Goal: Feedback & Contribution: Contribute content

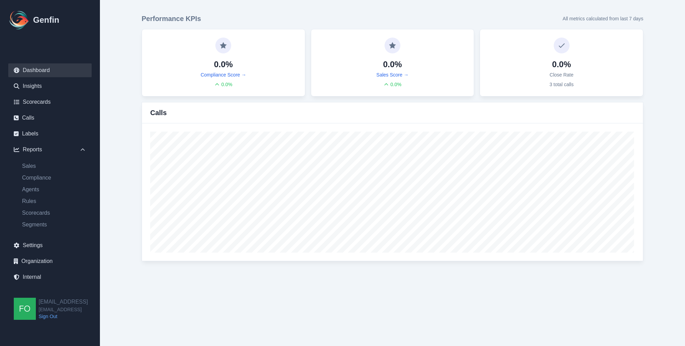
click at [126, 163] on main "Performance KPIs All metrics calculated from last 7 days 0.0% Compliance Score …" at bounding box center [392, 137] width 585 height 275
click at [37, 277] on link "Internal" at bounding box center [49, 277] width 83 height 14
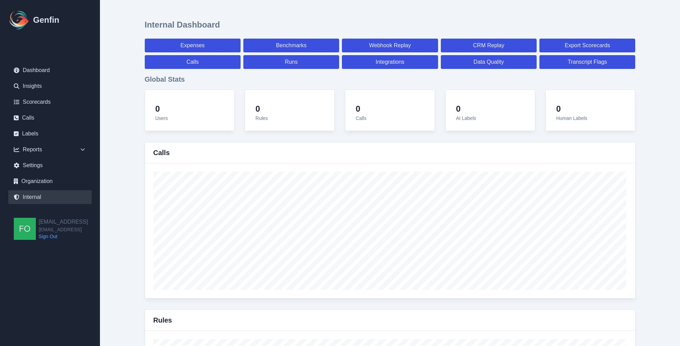
select select "paid"
select select "7"
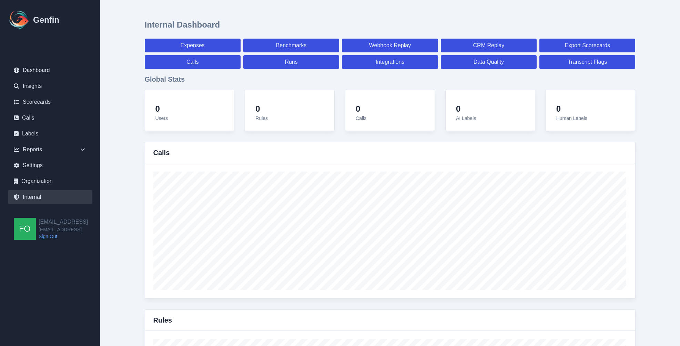
select select "paid"
select select "7"
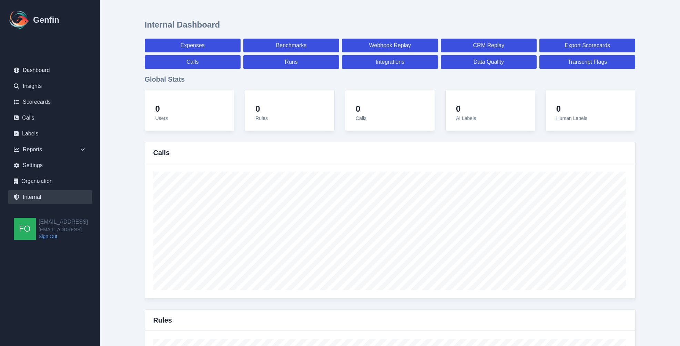
select select "7"
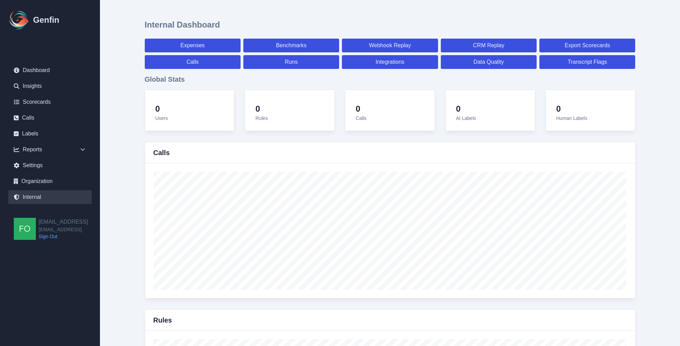
select select "7"
select select "paid"
select select "7"
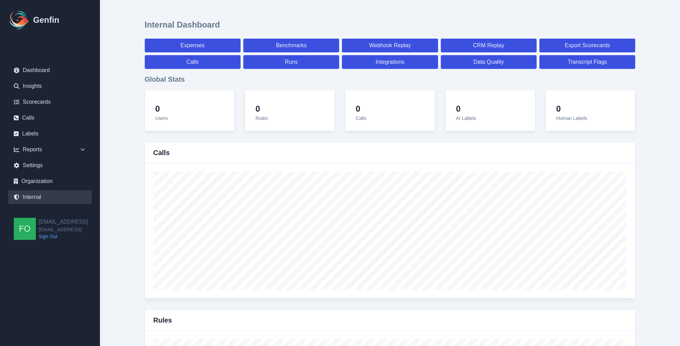
select select "7"
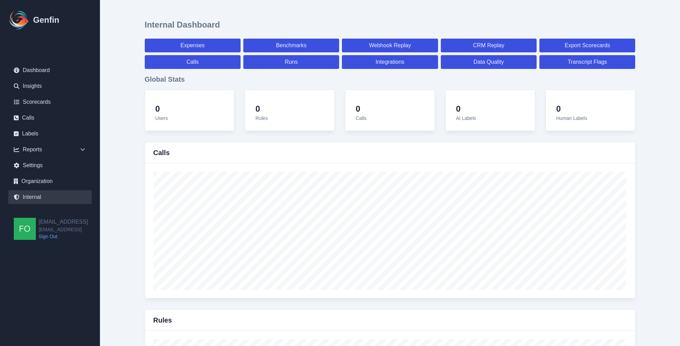
select select "7"
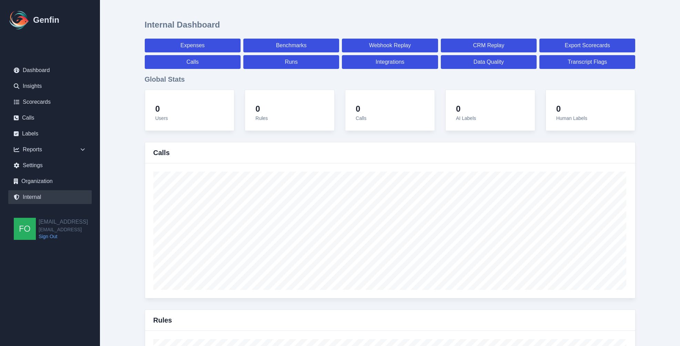
select select "paid"
select select "7"
select select "paid"
select select "7"
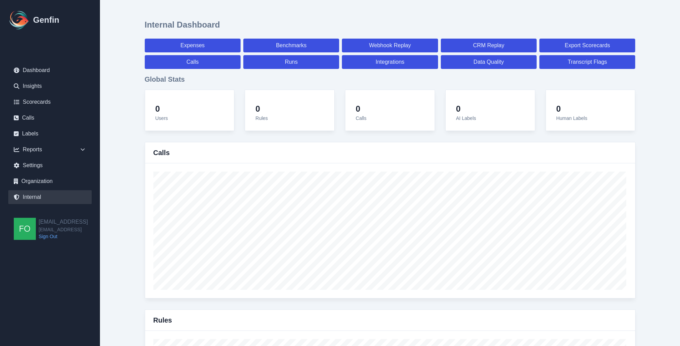
select select "paid"
select select "7"
select select "paid"
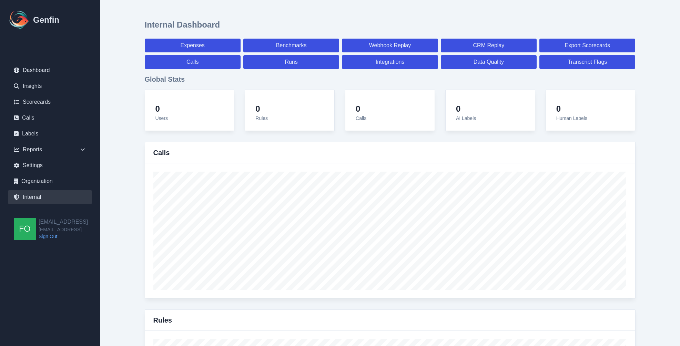
select select "7"
select select "paid"
select select "7"
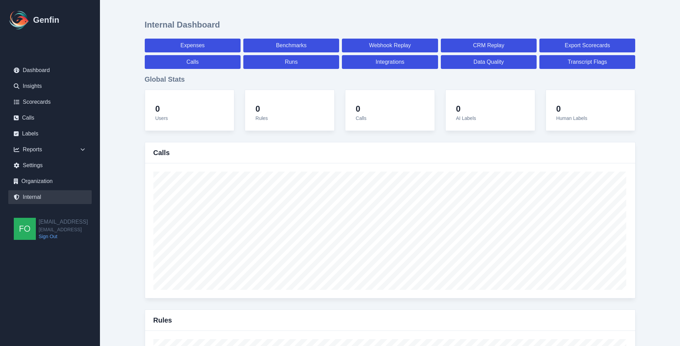
select select "7"
select select "paid"
select select "7"
select select "paid"
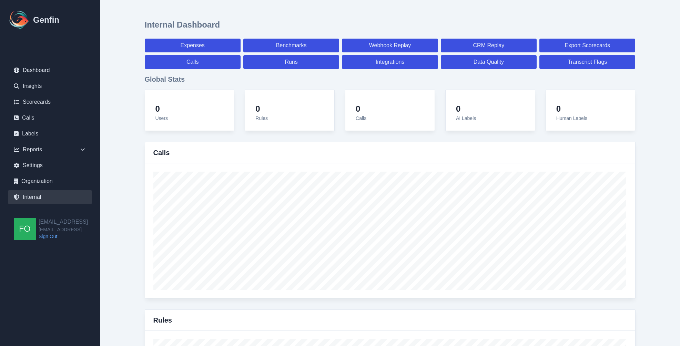
select select "7"
select select "paid"
select select "7"
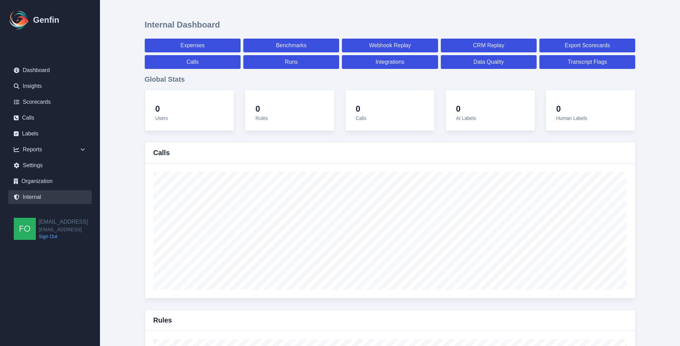
select select "7"
select select "paid"
select select "7"
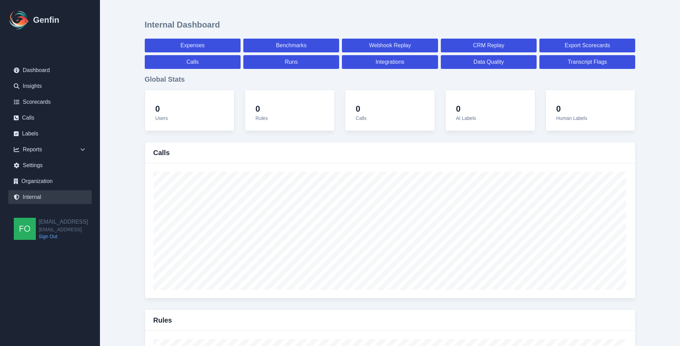
select select "7"
select select "paid"
select select "7"
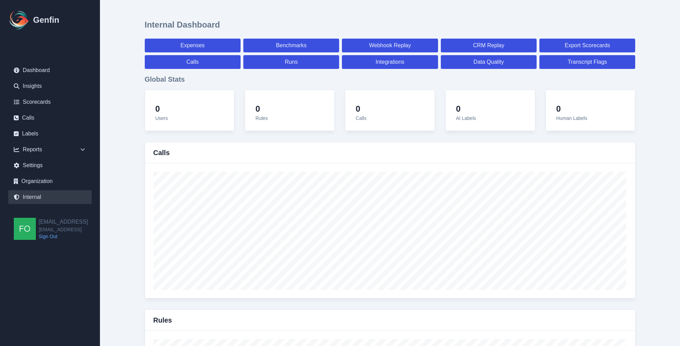
select select "7"
select select "paid"
select select "7"
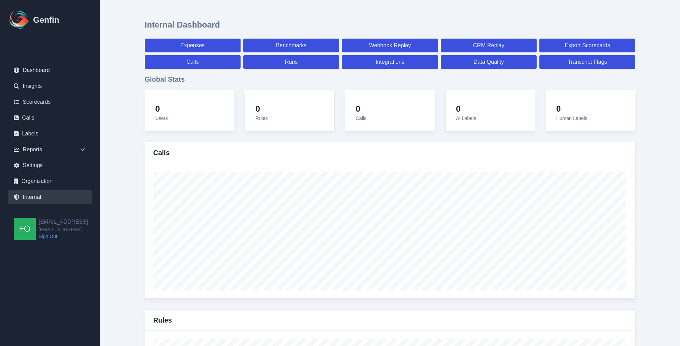
select select "7"
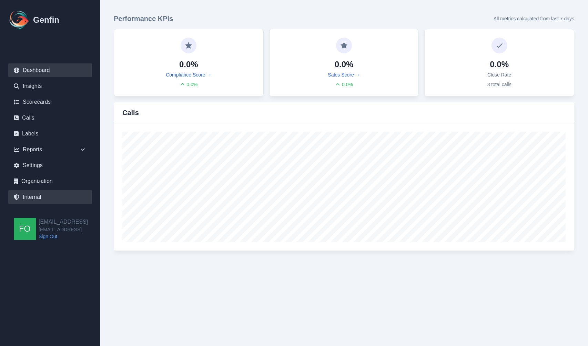
click at [39, 194] on link "Internal" at bounding box center [49, 197] width 83 height 14
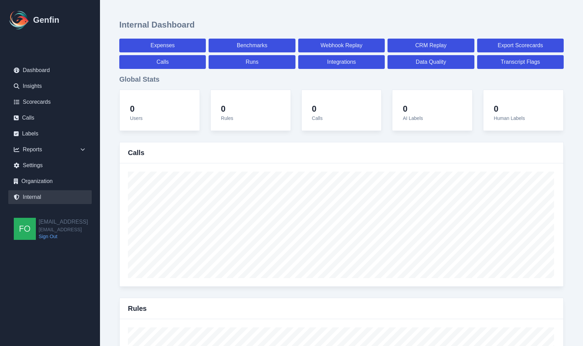
select select "paid"
select select "7"
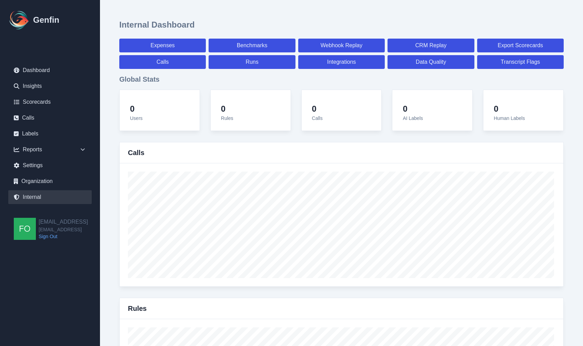
select select "paid"
select select "7"
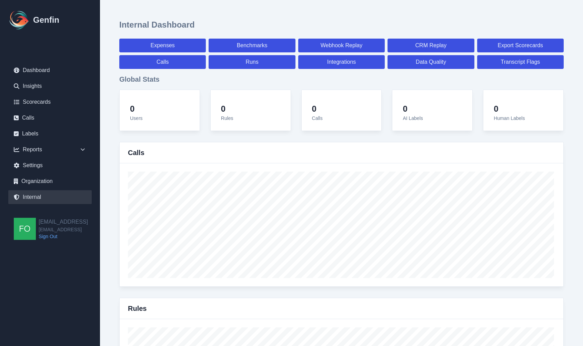
select select "7"
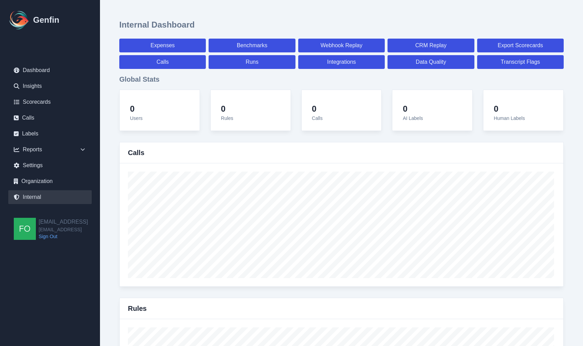
select select "7"
select select "paid"
select select "7"
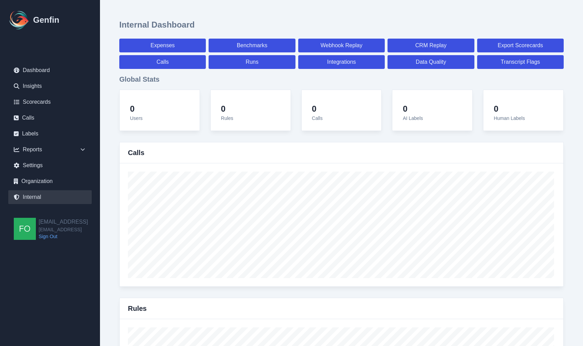
select select "7"
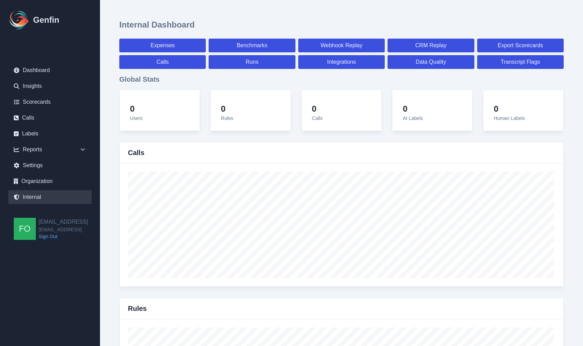
select select "7"
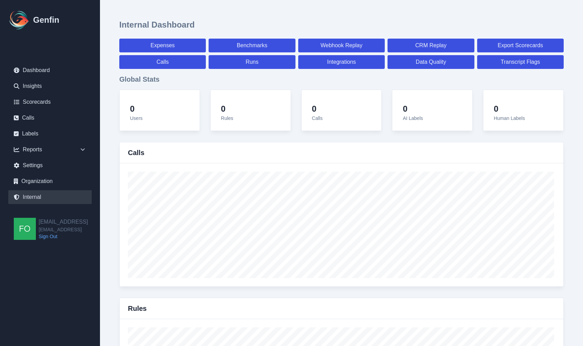
select select "paid"
select select "7"
select select "paid"
select select "7"
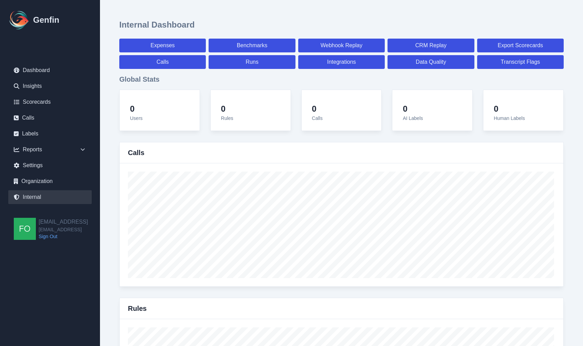
select select "paid"
select select "7"
select select "paid"
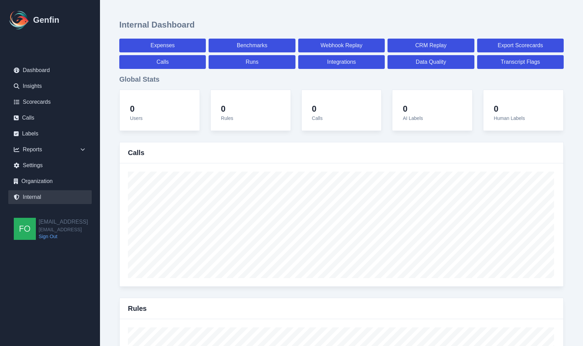
select select "7"
select select "paid"
select select "7"
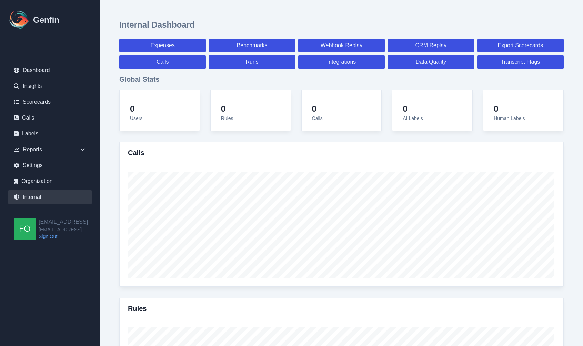
select select "7"
select select "paid"
select select "7"
select select "paid"
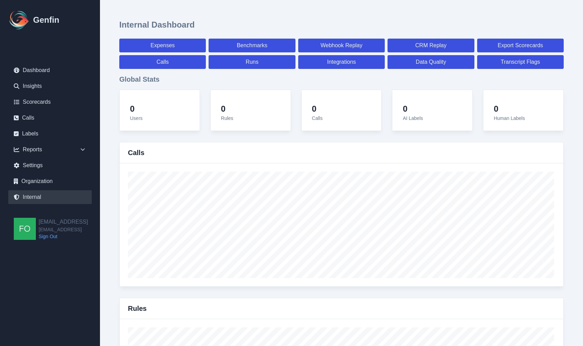
select select "7"
select select "paid"
select select "7"
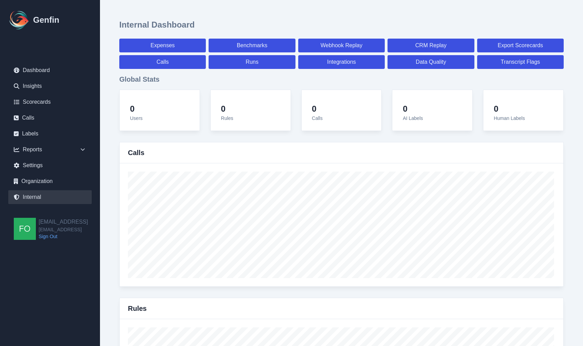
select select "7"
select select "paid"
select select "7"
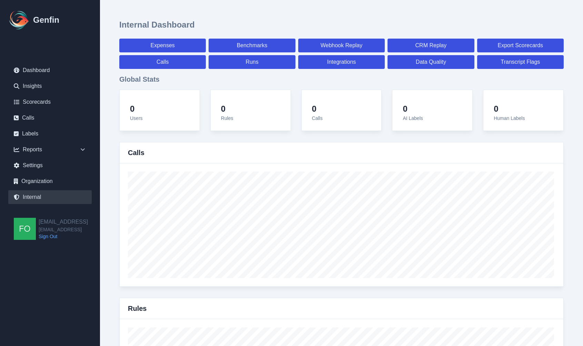
select select "7"
select select "paid"
select select "7"
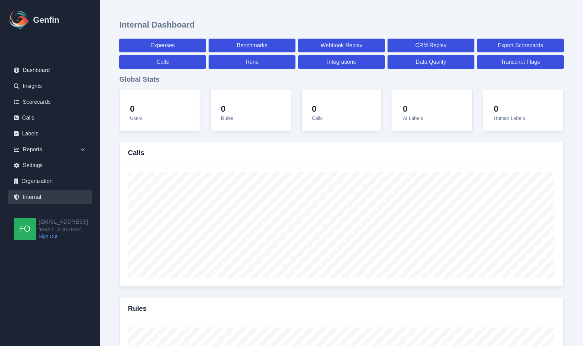
select select "7"
select select "paid"
select select "7"
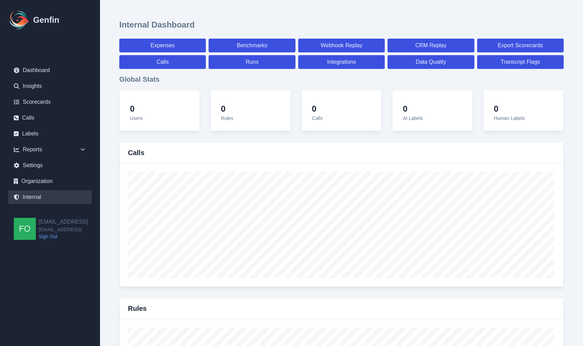
select select "7"
click at [120, 213] on div at bounding box center [341, 224] width 443 height 123
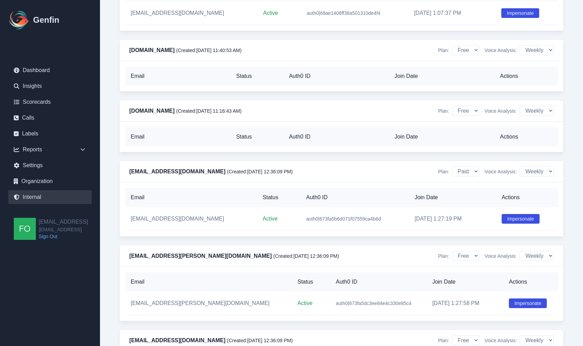
scroll to position [6232, 0]
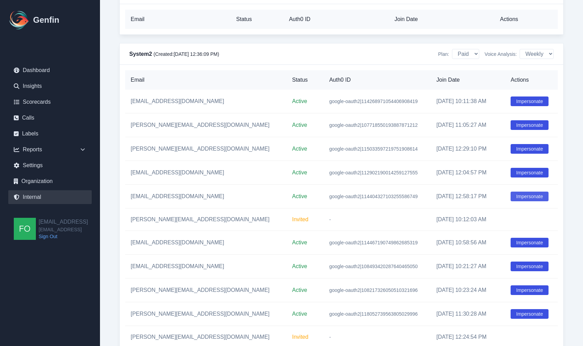
click at [535, 192] on button "Impersonate" at bounding box center [529, 197] width 38 height 10
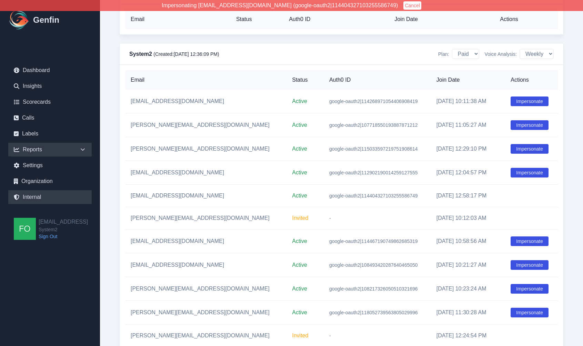
click at [87, 148] on div "Reports" at bounding box center [49, 150] width 83 height 14
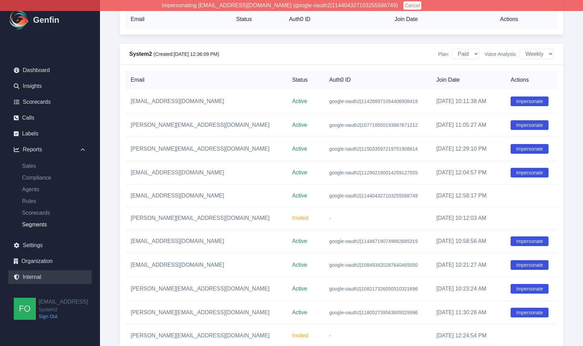
click at [35, 223] on link "Segments" at bounding box center [54, 224] width 75 height 8
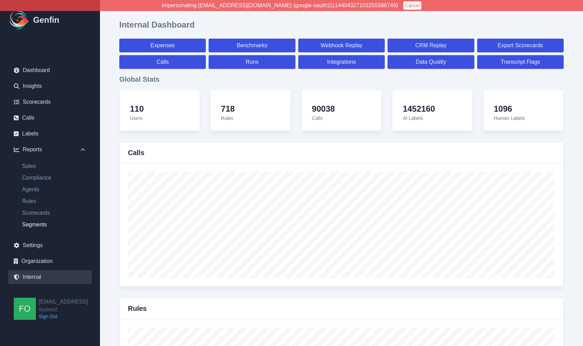
select select "14"
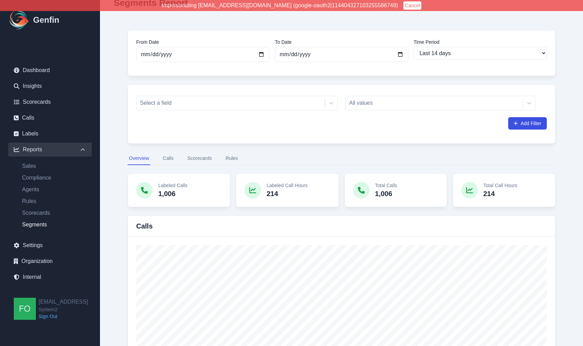
scroll to position [30, 0]
drag, startPoint x: 158, startPoint y: 183, endPoint x: 289, endPoint y: 198, distance: 131.4
click at [289, 198] on div "Labeled Calls 1,006 Labeled Call Hours 214 Total Calls 1,006 Total Call Hours 2…" at bounding box center [340, 190] width 427 height 34
click at [289, 197] on p "214" at bounding box center [286, 194] width 41 height 10
drag, startPoint x: 155, startPoint y: 184, endPoint x: 289, endPoint y: 195, distance: 134.8
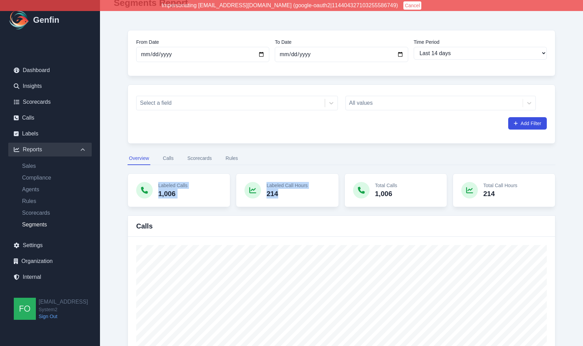
click at [289, 195] on div "Labeled Calls 1,006 Labeled Call Hours 214 Total Calls 1,006 Total Call Hours 2…" at bounding box center [340, 190] width 427 height 34
click at [288, 196] on p "214" at bounding box center [286, 194] width 41 height 10
drag, startPoint x: 377, startPoint y: 182, endPoint x: 524, endPoint y: 196, distance: 148.2
click at [524, 196] on div "Labeled Calls 1,006 Labeled Call Hours 214 Total Calls 1,006 Total Call Hours 2…" at bounding box center [340, 190] width 427 height 34
click at [522, 196] on div "Total Call Hours 214" at bounding box center [503, 190] width 103 height 34
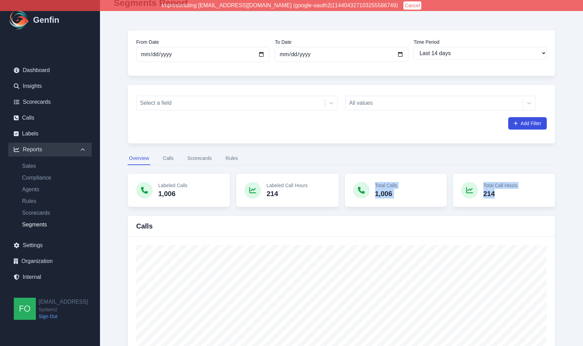
drag, startPoint x: 387, startPoint y: 184, endPoint x: 521, endPoint y: 196, distance: 135.2
click at [521, 196] on div "Labeled Calls 1,006 Labeled Call Hours 214 Total Calls 1,006 Total Call Hours 2…" at bounding box center [340, 190] width 427 height 34
click at [519, 196] on div "Total Call Hours 214" at bounding box center [503, 190] width 103 height 34
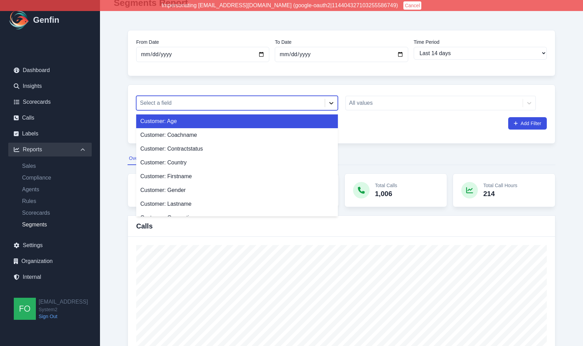
click at [330, 101] on icon at bounding box center [331, 103] width 7 height 7
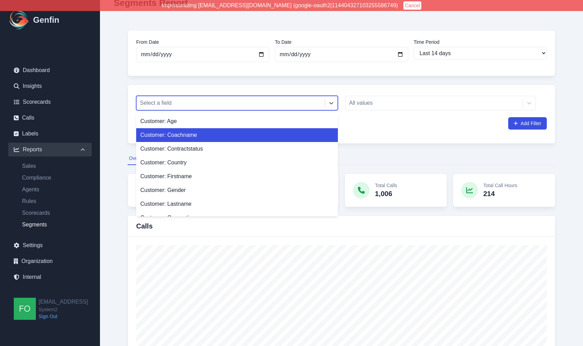
click at [208, 138] on div "Customer: Coachname" at bounding box center [237, 135] width 202 height 14
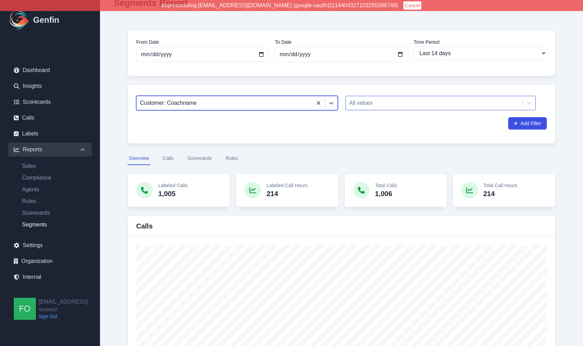
click at [406, 102] on div at bounding box center [434, 103] width 170 height 10
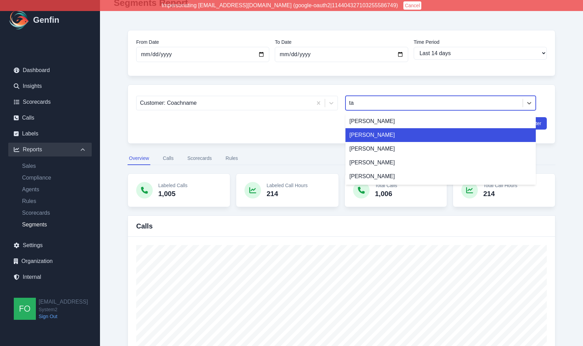
type input "tal"
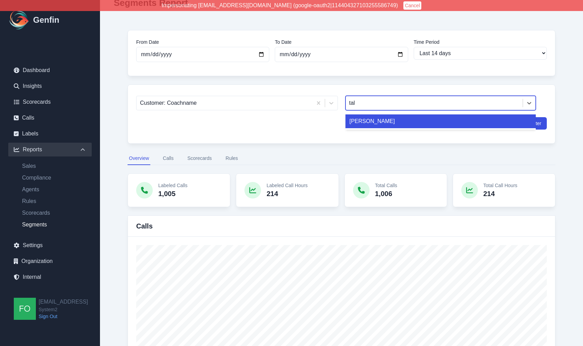
click at [384, 123] on div "[PERSON_NAME]" at bounding box center [440, 121] width 190 height 14
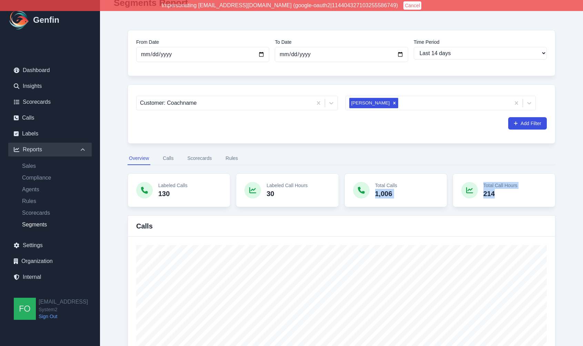
drag, startPoint x: 373, startPoint y: 189, endPoint x: 507, endPoint y: 196, distance: 134.9
click at [507, 196] on div "Labeled Calls 130 Labeled Call Hours 30 Total Calls 1,006 Total Call Hours 214" at bounding box center [340, 190] width 427 height 34
click at [507, 196] on p "214" at bounding box center [500, 194] width 34 height 10
drag, startPoint x: 158, startPoint y: 185, endPoint x: 286, endPoint y: 193, distance: 128.0
click at [286, 193] on div "Labeled Calls 130 Labeled Call Hours 30 Total Calls 1,006 Total Call Hours 214" at bounding box center [340, 190] width 427 height 34
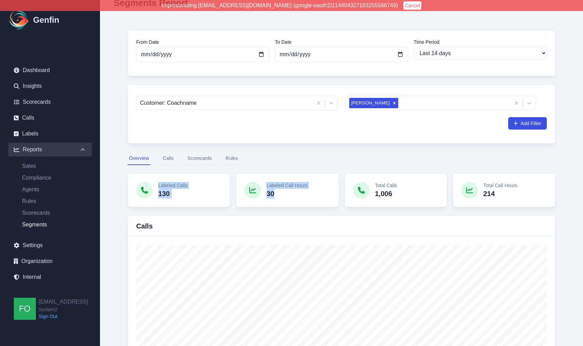
click at [286, 193] on p "30" at bounding box center [286, 194] width 41 height 10
click at [202, 187] on div "Labeled Calls 130" at bounding box center [178, 190] width 103 height 34
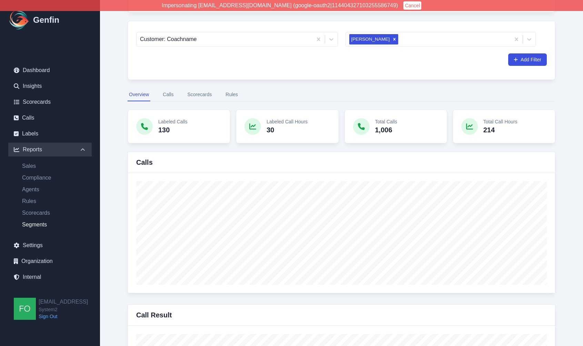
scroll to position [100, 0]
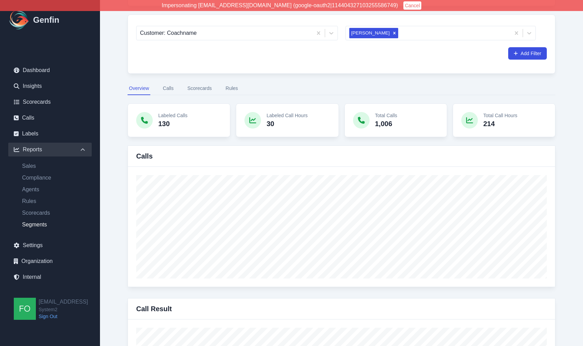
click at [330, 109] on div "Labeled Call Hours 30" at bounding box center [287, 120] width 103 height 34
drag, startPoint x: 145, startPoint y: 105, endPoint x: 171, endPoint y: 107, distance: 26.6
click at [171, 107] on div "Labeled Calls 130" at bounding box center [178, 120] width 103 height 34
click at [356, 103] on div "Total Calls 1,006" at bounding box center [395, 120] width 103 height 34
drag, startPoint x: 363, startPoint y: 105, endPoint x: 389, endPoint y: 108, distance: 26.1
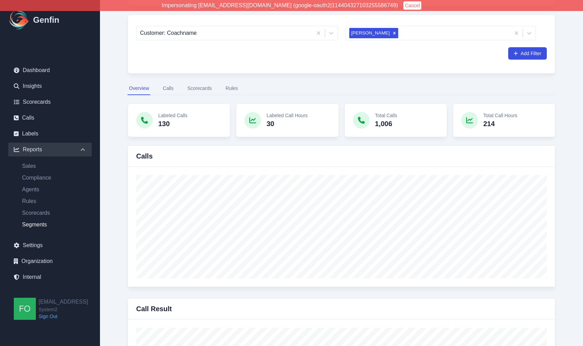
click at [392, 109] on div "Total Calls 1,006" at bounding box center [395, 120] width 103 height 34
click at [169, 86] on button "Calls" at bounding box center [167, 88] width 13 height 13
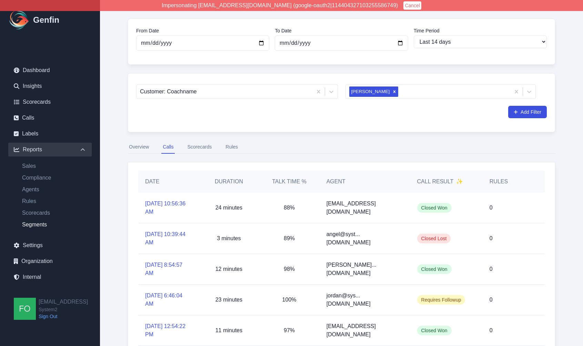
scroll to position [44, 0]
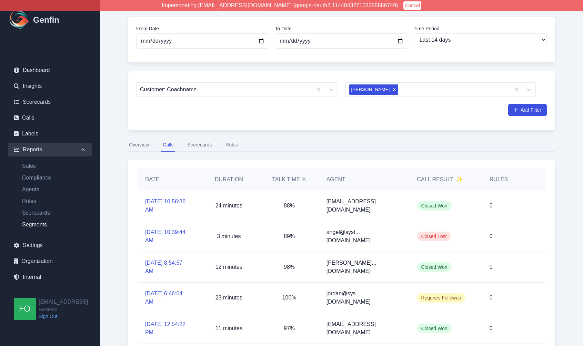
click at [138, 146] on button "Overview" at bounding box center [138, 144] width 23 height 13
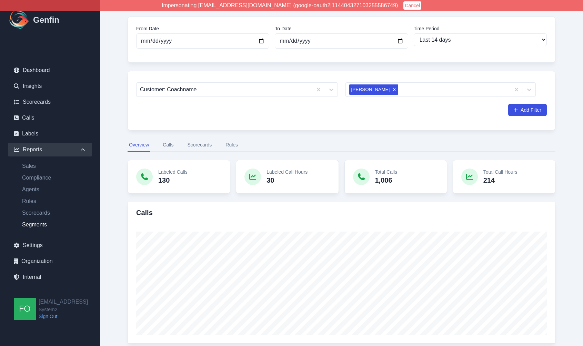
click at [170, 144] on button "Calls" at bounding box center [167, 144] width 13 height 13
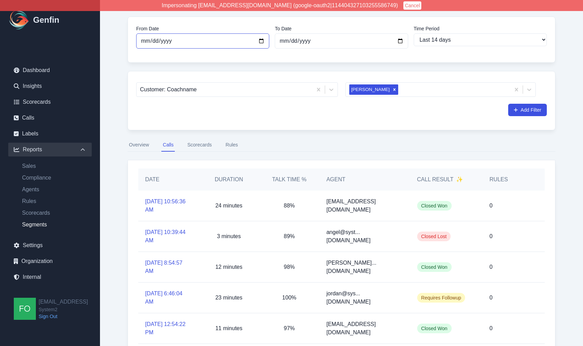
click at [251, 39] on input "2025-08-15" at bounding box center [202, 40] width 133 height 15
click at [260, 39] on input "2025-08-15" at bounding box center [202, 40] width 133 height 15
type input "2025-08-19"
select select "custom"
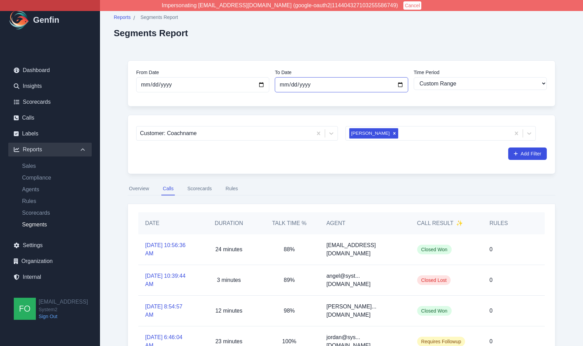
click at [399, 84] on input "2025-08-29" at bounding box center [341, 84] width 133 height 15
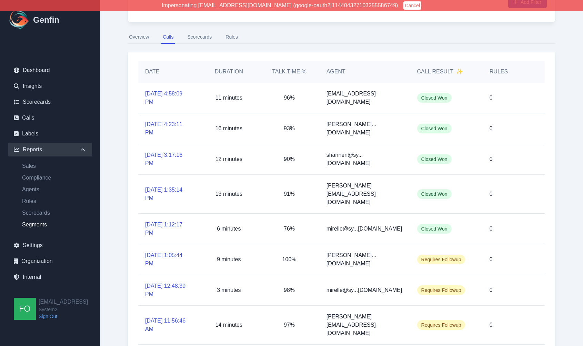
scroll to position [150, 0]
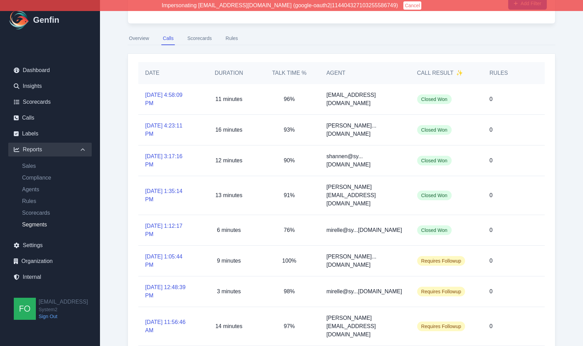
click at [142, 36] on button "Overview" at bounding box center [138, 38] width 23 height 13
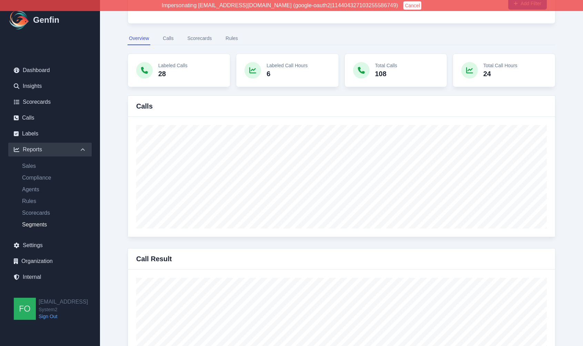
click at [169, 38] on button "Calls" at bounding box center [167, 38] width 13 height 13
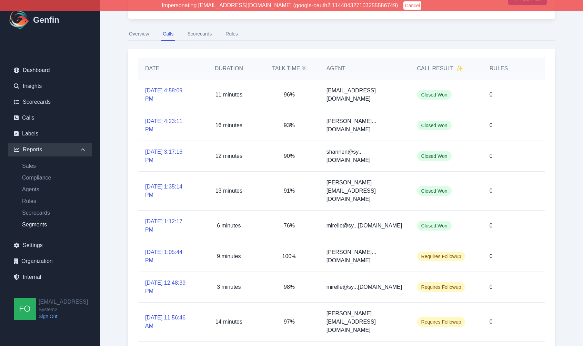
scroll to position [171, 0]
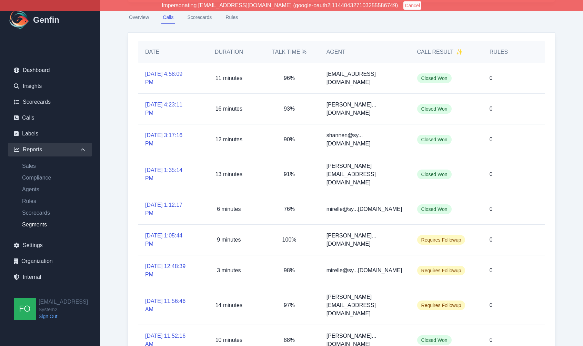
click at [135, 14] on button "Overview" at bounding box center [138, 17] width 23 height 13
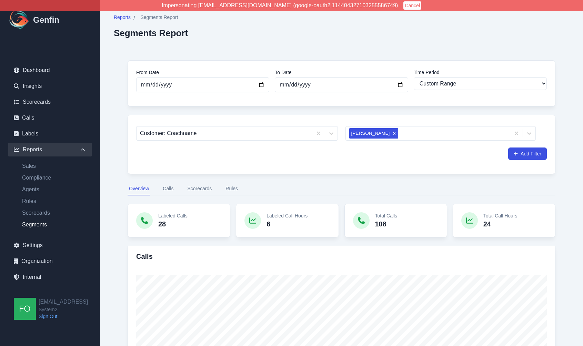
click at [204, 189] on button "Scorecards" at bounding box center [199, 188] width 27 height 13
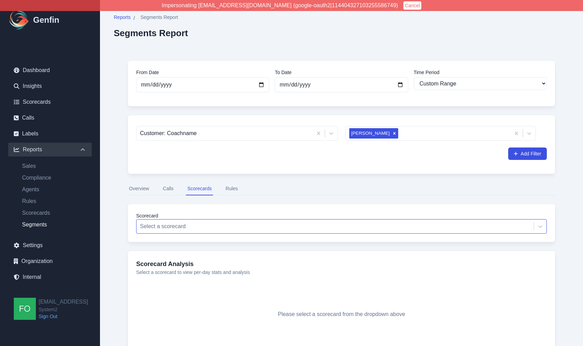
click at [189, 223] on div at bounding box center [335, 226] width 390 height 10
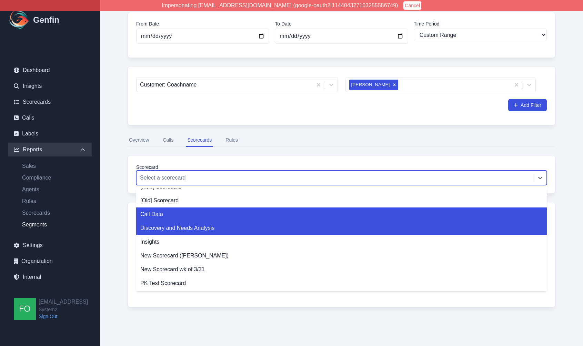
scroll to position [8, 0]
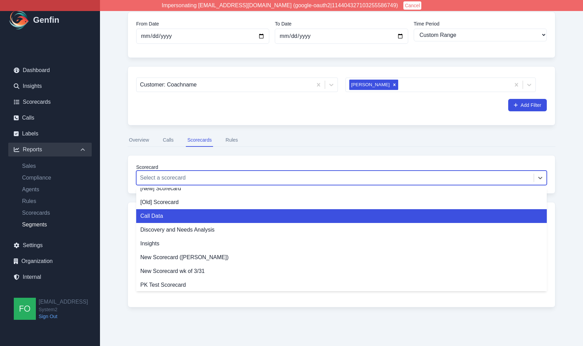
click at [176, 213] on div "Call Data" at bounding box center [341, 216] width 410 height 14
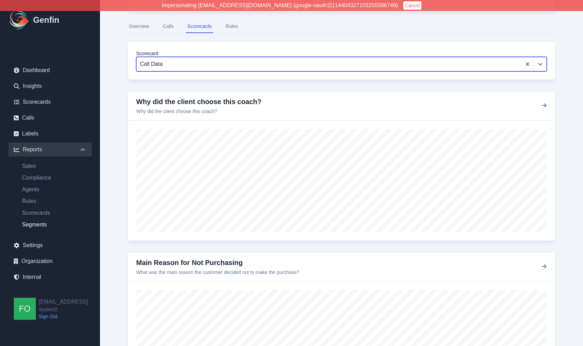
scroll to position [163, 0]
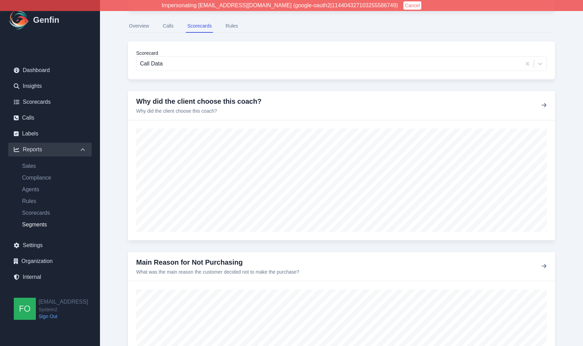
click at [130, 50] on div "Scorecard Call Data" at bounding box center [340, 60] width 427 height 39
click at [146, 74] on div "Scorecard Call Data" at bounding box center [340, 60] width 427 height 39
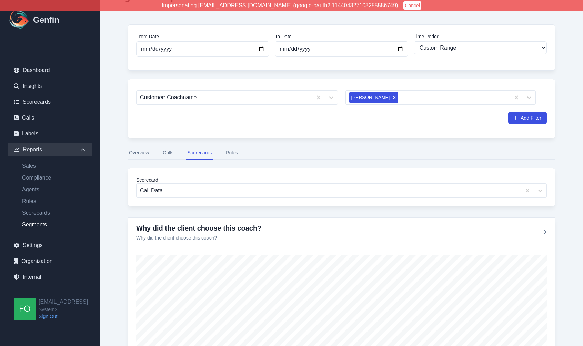
scroll to position [40, 0]
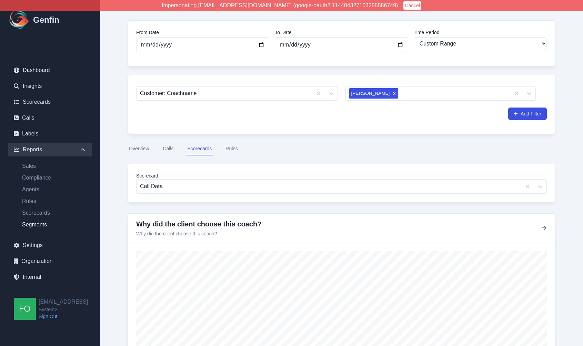
click at [140, 148] on button "Overview" at bounding box center [138, 148] width 23 height 13
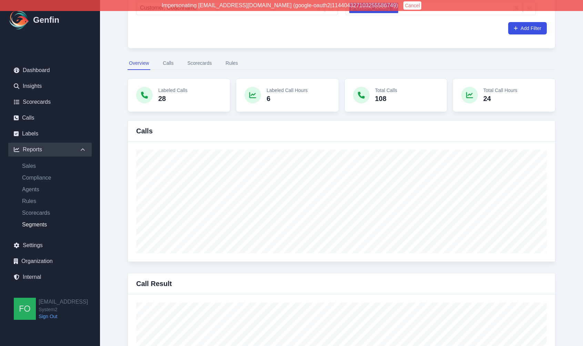
scroll to position [50, 0]
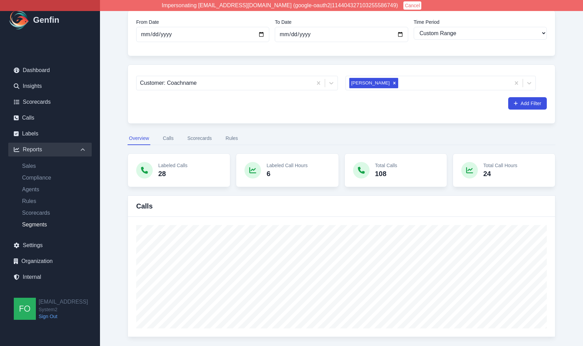
click at [204, 139] on button "Scorecards" at bounding box center [199, 138] width 27 height 13
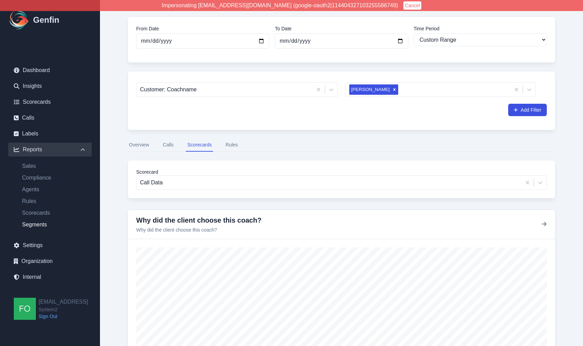
scroll to position [44, 0]
click at [143, 144] on button "Overview" at bounding box center [138, 144] width 23 height 13
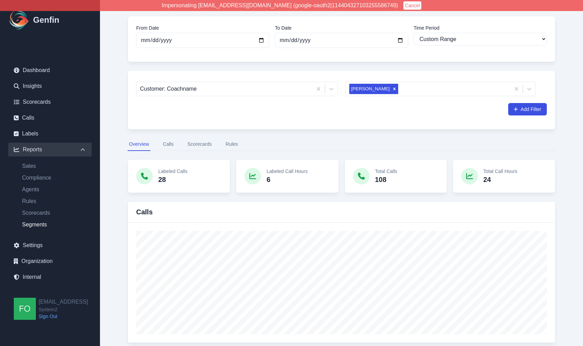
click at [204, 144] on button "Scorecards" at bounding box center [199, 144] width 27 height 13
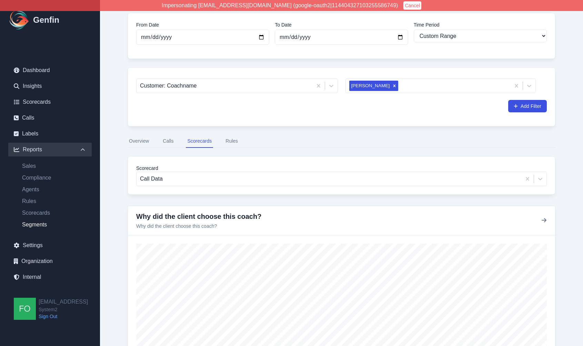
scroll to position [40, 0]
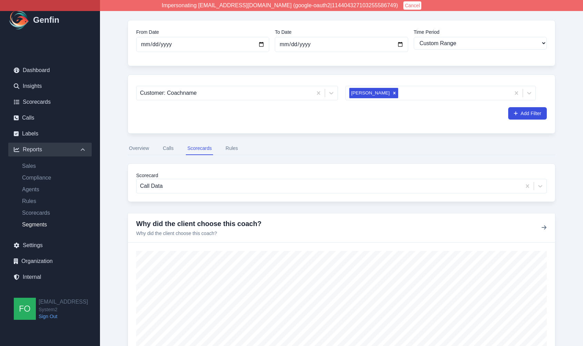
click at [136, 146] on button "Overview" at bounding box center [138, 148] width 23 height 13
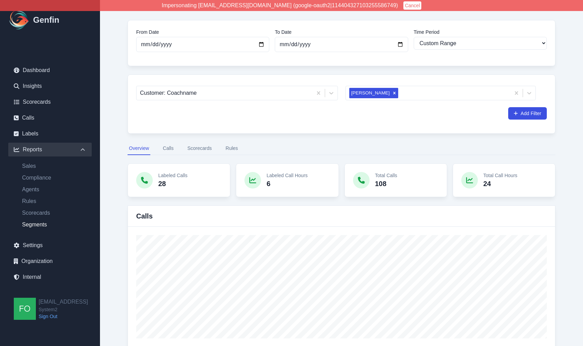
click at [163, 150] on button "Calls" at bounding box center [167, 148] width 13 height 13
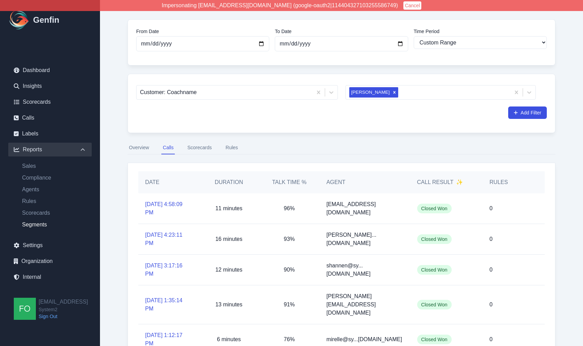
scroll to position [40, 0]
click at [138, 148] on button "Overview" at bounding box center [138, 148] width 23 height 13
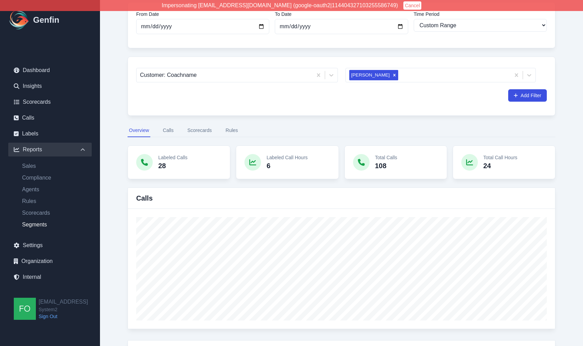
scroll to position [67, 0]
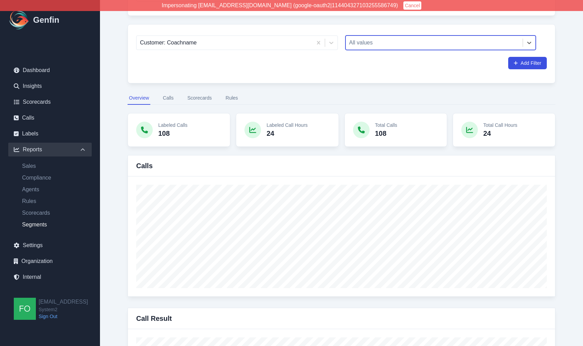
scroll to position [1, 0]
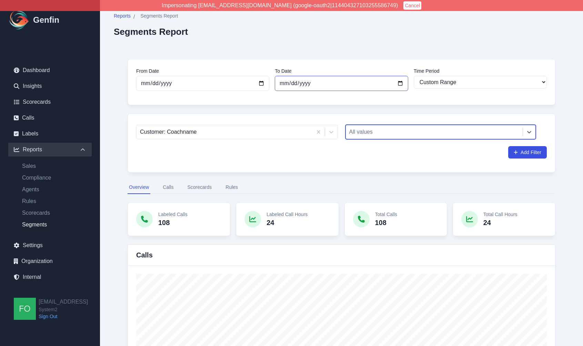
click at [400, 83] on input "2025-08-19" at bounding box center [341, 83] width 133 height 15
type input "2025-08-29"
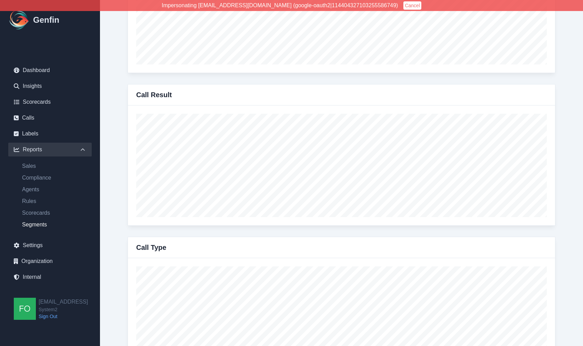
scroll to position [298, 0]
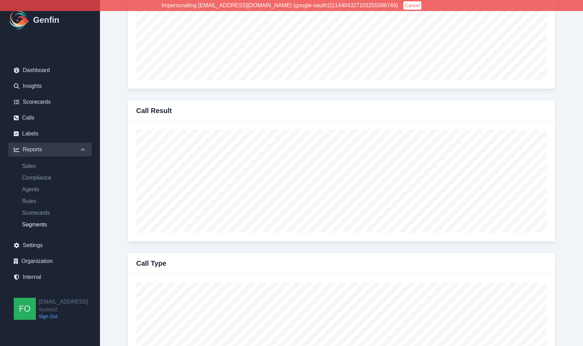
click at [107, 216] on div "Reports / Segments Report Segments Report From Date 2025-08-19 To Date 2025-08-…" at bounding box center [341, 220] width 483 height 1036
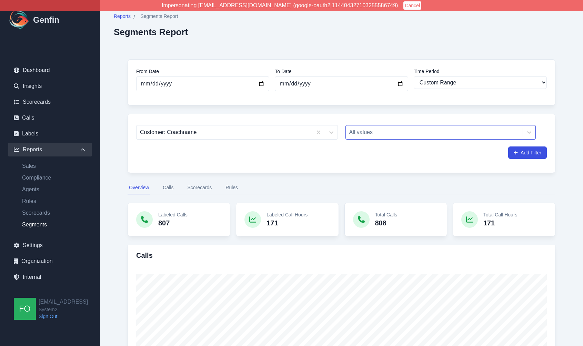
scroll to position [0, 0]
click at [424, 131] on div at bounding box center [434, 133] width 170 height 10
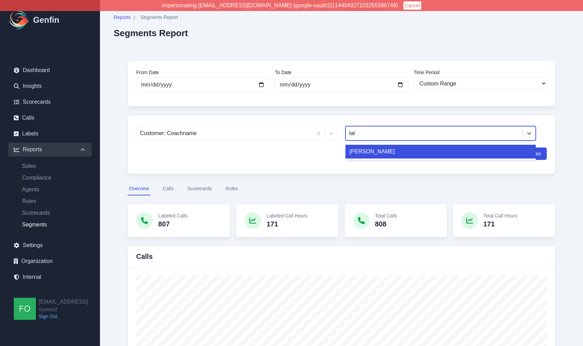
type input "tali"
click at [410, 154] on div "Taliyah Dozier" at bounding box center [440, 152] width 190 height 14
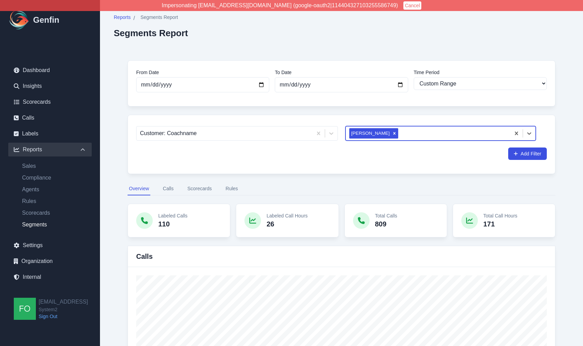
click at [232, 188] on button "Rules" at bounding box center [231, 188] width 15 height 13
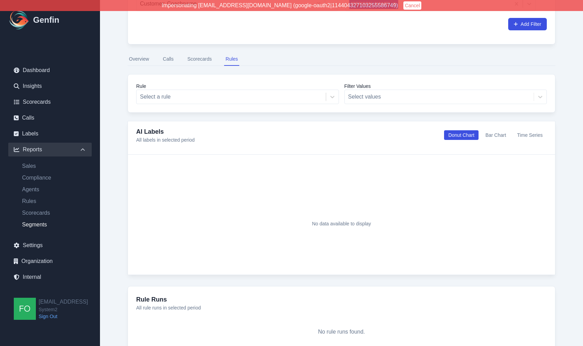
scroll to position [64, 0]
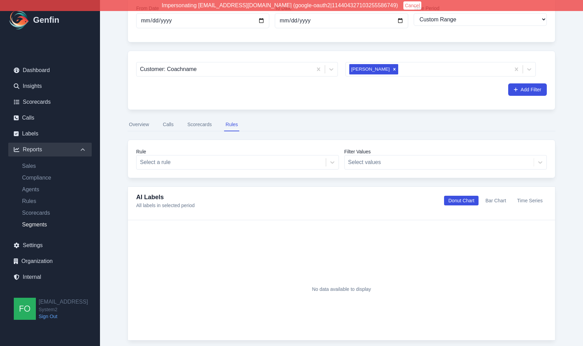
drag, startPoint x: 136, startPoint y: 125, endPoint x: 141, endPoint y: 125, distance: 4.8
click at [136, 125] on button "Overview" at bounding box center [138, 124] width 23 height 13
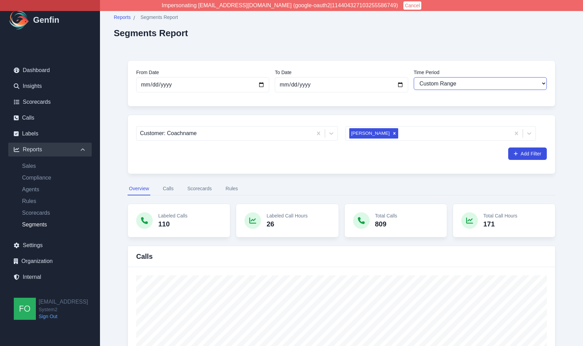
click at [463, 83] on select "Last 7 days Last 14 days Last 30 days Last 90 days Last 180 days Last 365 days …" at bounding box center [479, 83] width 133 height 13
select select "14"
click at [413, 77] on select "Last 7 days Last 14 days Last 30 days Last 90 days Last 180 days Last 365 days …" at bounding box center [479, 83] width 133 height 13
type input "2025-08-15"
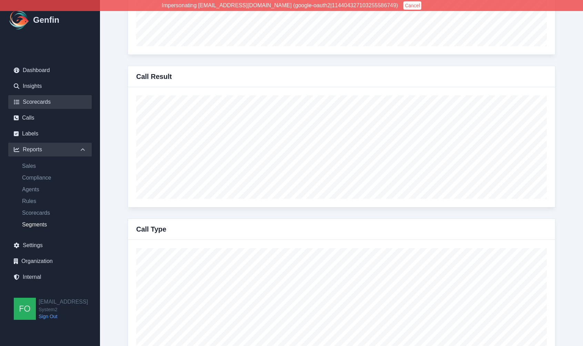
scroll to position [333, 0]
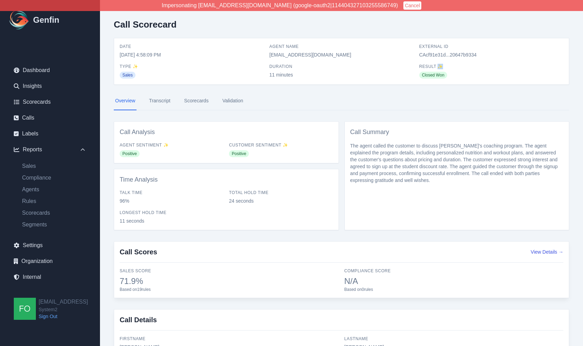
drag, startPoint x: 439, startPoint y: 65, endPoint x: 443, endPoint y: 66, distance: 4.5
click at [443, 66] on span "Result ✨" at bounding box center [491, 67] width 144 height 6
drag, startPoint x: 434, startPoint y: 74, endPoint x: 420, endPoint y: 72, distance: 14.1
click at [420, 72] on div "Closed Won" at bounding box center [491, 75] width 144 height 8
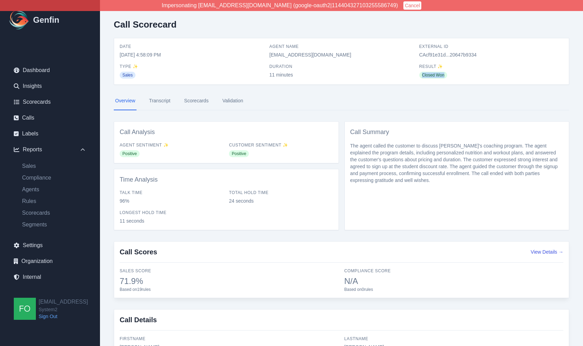
click at [433, 74] on span "Closed Won" at bounding box center [433, 75] width 28 height 7
drag, startPoint x: 122, startPoint y: 78, endPoint x: 119, endPoint y: 76, distance: 4.2
click at [119, 76] on div "Date 8/19/2025, 4:58:09 PM Agent Name jair@system2.fitness External ID CAcf91e3…" at bounding box center [341, 61] width 454 height 46
click at [139, 74] on div "Sales" at bounding box center [192, 75] width 144 height 8
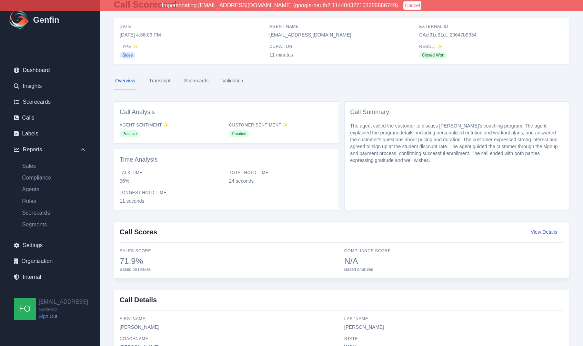
scroll to position [22, 0]
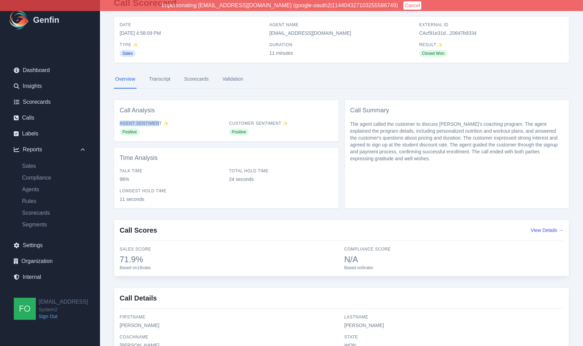
drag, startPoint x: 116, startPoint y: 123, endPoint x: 158, endPoint y: 124, distance: 42.0
click at [158, 124] on div "Call Analysis Agent Sentiment ✨ Positive Customer Sentiment ✨ Positive" at bounding box center [226, 121] width 225 height 42
click at [158, 124] on span "Agent Sentiment ✨" at bounding box center [172, 124] width 104 height 6
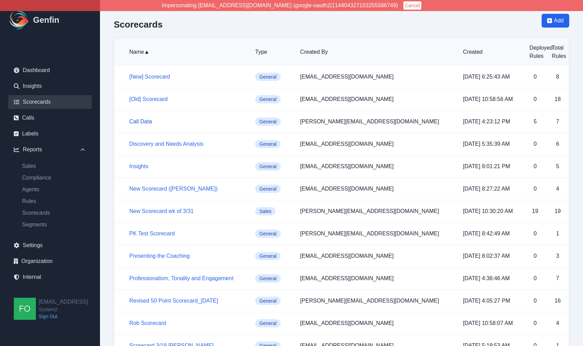
click at [142, 119] on link "Call Data" at bounding box center [140, 122] width 23 height 6
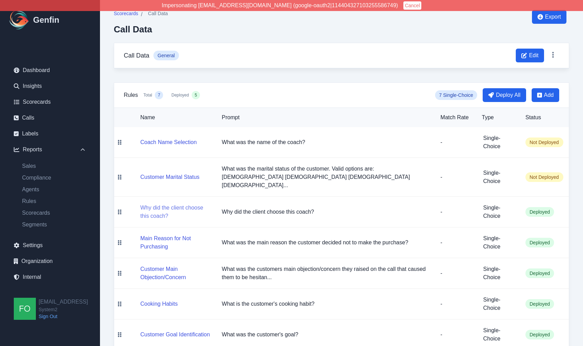
scroll to position [15, 0]
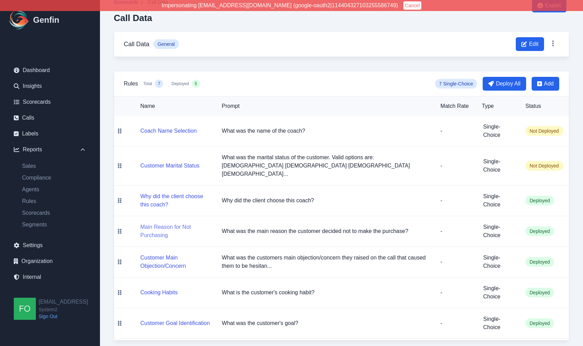
click at [177, 224] on button "Main Reason for Not Purchasing" at bounding box center [175, 231] width 70 height 17
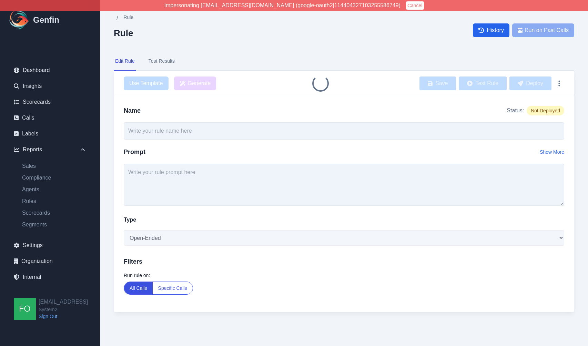
type input "Main Reason for Not Purchasing"
type textarea "What was the main reason the customer decided not to make the purchase?"
select select "Single-Choice"
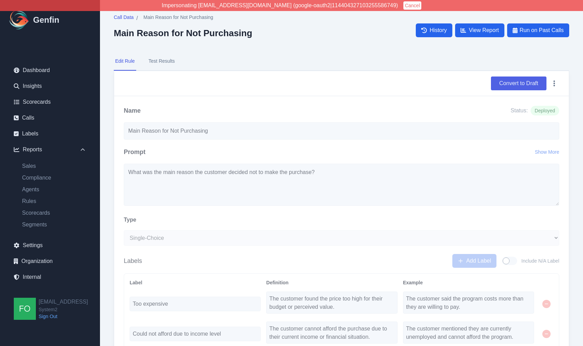
click at [520, 83] on button "Convert to Draft" at bounding box center [518, 83] width 55 height 14
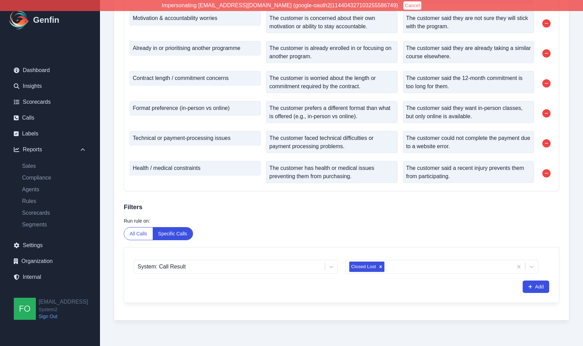
scroll to position [459, 0]
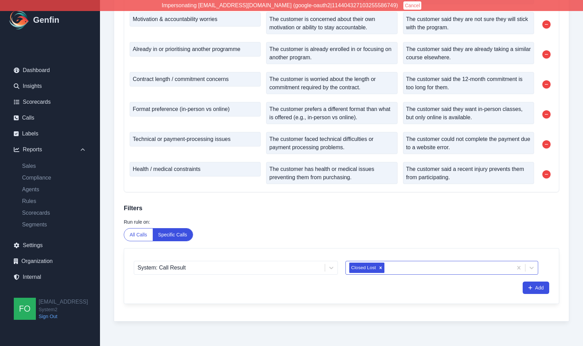
click at [411, 268] on div at bounding box center [446, 268] width 123 height 10
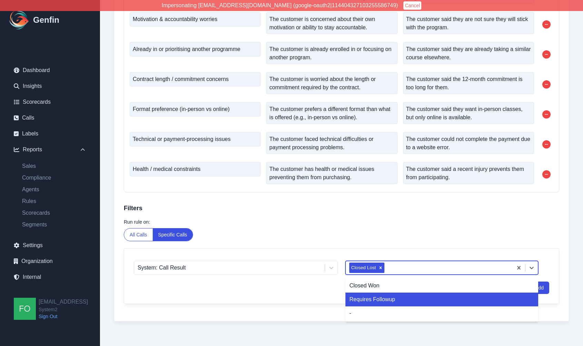
click at [384, 300] on div "Requires Followup" at bounding box center [441, 299] width 193 height 14
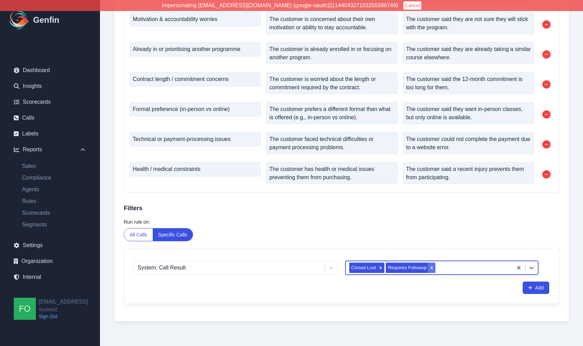
click at [432, 266] on icon "Remove Requires Followup" at bounding box center [431, 267] width 5 height 5
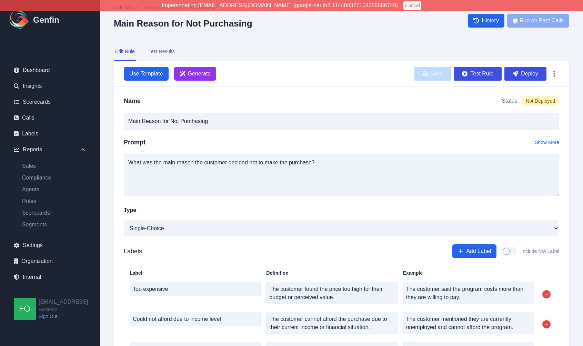
scroll to position [10, 0]
click at [529, 74] on button "Deploy" at bounding box center [525, 74] width 42 height 14
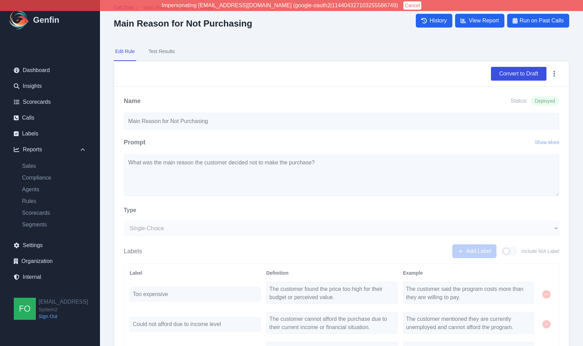
click at [338, 80] on div "Convert to Draft" at bounding box center [341, 74] width 435 height 14
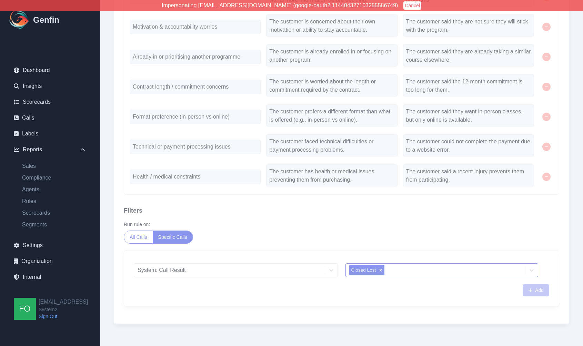
scroll to position [456, 0]
click at [31, 116] on link "Calls" at bounding box center [49, 118] width 83 height 14
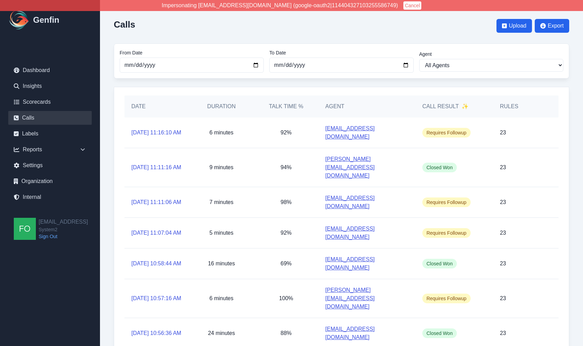
click at [109, 126] on div "Calls Upload Export From Date 2025-07-01 To Date 2025-08-29 Agent All Agents Ad…" at bounding box center [341, 244] width 483 height 488
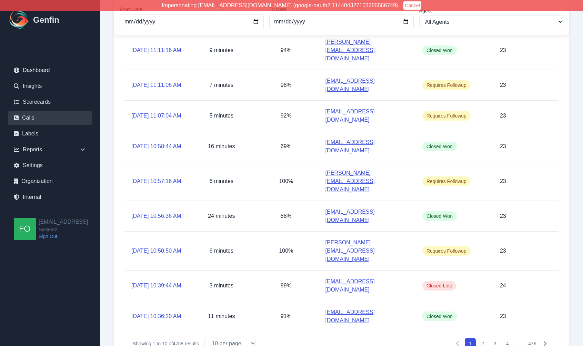
scroll to position [117, 0]
click at [480, 338] on button "2" at bounding box center [482, 343] width 11 height 11
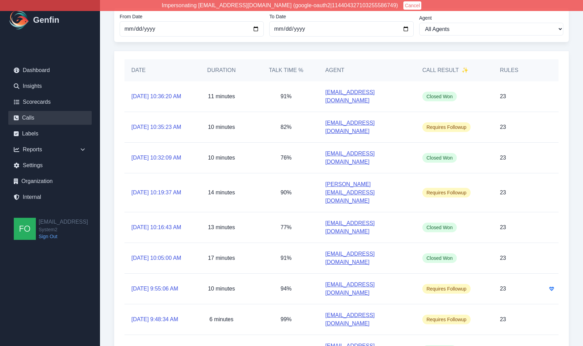
scroll to position [33, 0]
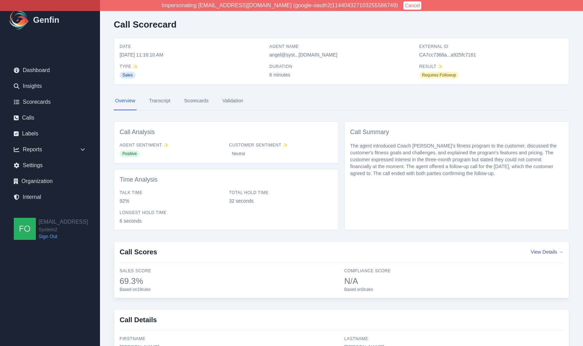
click at [163, 100] on link "Transcript" at bounding box center [159, 101] width 24 height 19
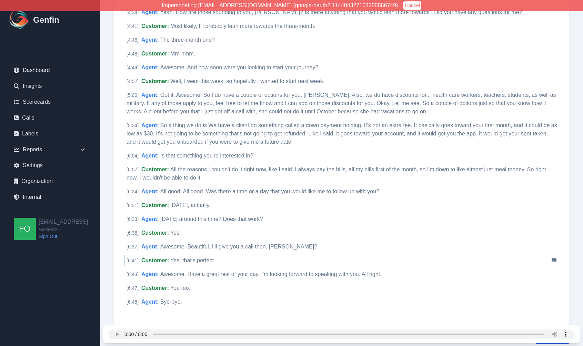
scroll to position [536, 0]
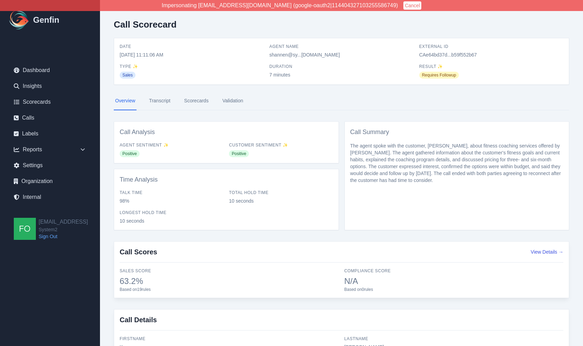
click at [152, 102] on link "Transcript" at bounding box center [159, 101] width 24 height 19
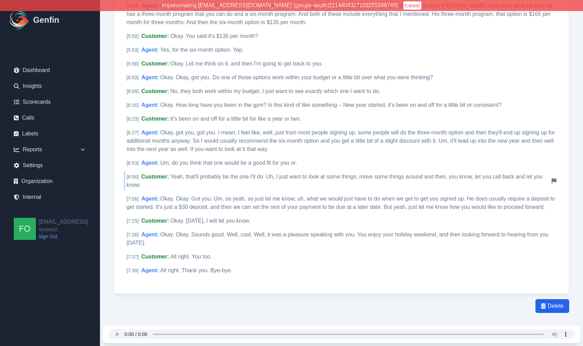
scroll to position [678, 0]
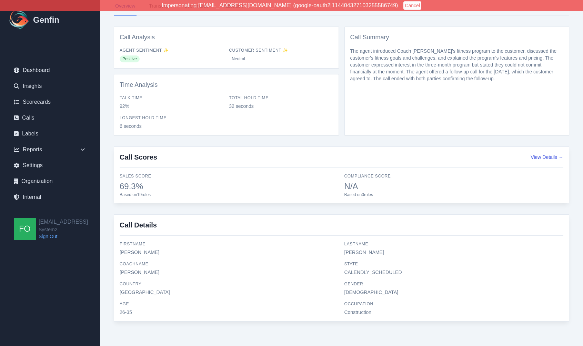
scroll to position [95, 0]
drag, startPoint x: 174, startPoint y: 249, endPoint x: 262, endPoint y: 264, distance: 88.7
click at [175, 250] on span "[PERSON_NAME]" at bounding box center [229, 251] width 219 height 7
click at [357, 272] on span "CALENDLY_SCHEDULED" at bounding box center [453, 271] width 219 height 7
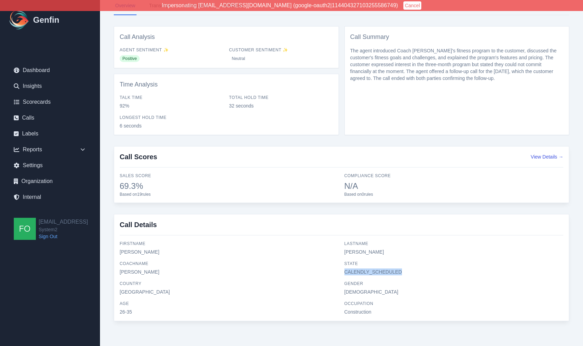
click at [391, 269] on span "CALENDLY_SCHEDULED" at bounding box center [453, 271] width 219 height 7
click at [361, 272] on span "CALENDLY_SCHEDULED" at bounding box center [453, 271] width 219 height 7
click at [269, 261] on span "coachName" at bounding box center [229, 264] width 219 height 6
click at [272, 265] on span "coachName" at bounding box center [229, 264] width 219 height 6
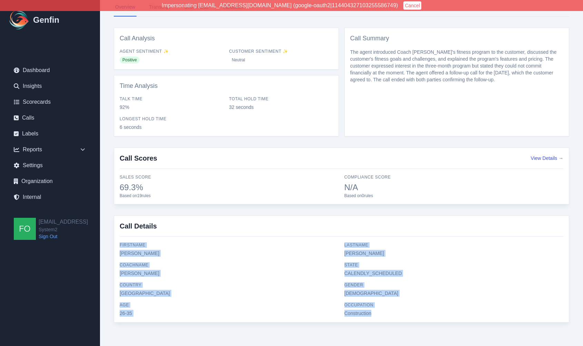
drag, startPoint x: 362, startPoint y: 316, endPoint x: 113, endPoint y: 238, distance: 260.7
click at [113, 238] on div "Call Scorecard Date 8/29/2025, 11:16:10 AM Agent Name angel@syst...m2.fitness E…" at bounding box center [341, 126] width 483 height 441
click at [137, 241] on div "Call Details firstName Shane lastName Jones coachName Alex Fumbah Jr state CALE…" at bounding box center [341, 268] width 455 height 107
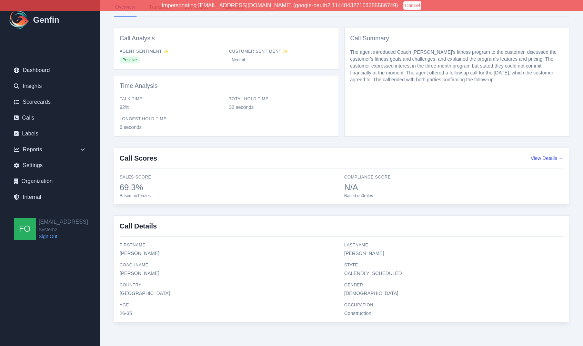
click at [366, 273] on span "CALENDLY_SCHEDULED" at bounding box center [453, 273] width 219 height 7
click at [388, 273] on span "CALENDLY_SCHEDULED" at bounding box center [453, 273] width 219 height 7
click at [372, 275] on span "CALENDLY_SCHEDULED" at bounding box center [453, 273] width 219 height 7
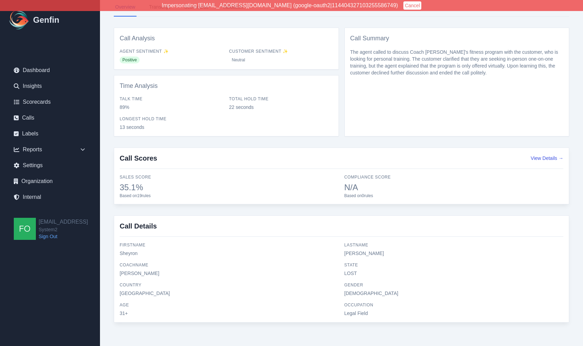
click at [342, 274] on div "firstName [PERSON_NAME] lastName [PERSON_NAME] coachName [PERSON_NAME] state LO…" at bounding box center [341, 279] width 443 height 74
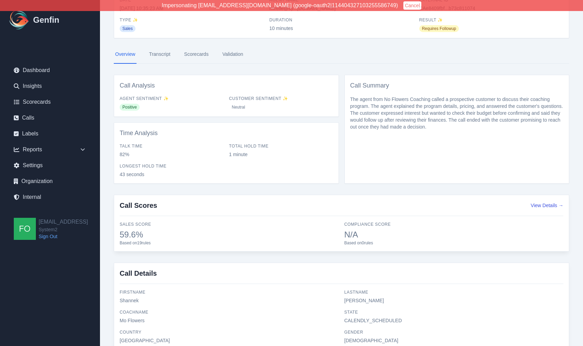
scroll to position [115, 0]
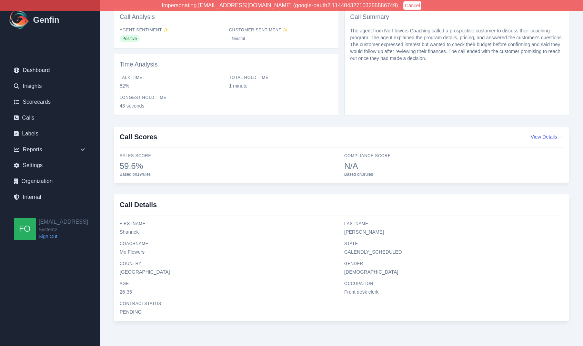
click at [366, 250] on span "CALENDLY_SCHEDULED" at bounding box center [453, 251] width 219 height 7
click at [365, 252] on span "CALENDLY_SCHEDULED" at bounding box center [453, 251] width 219 height 7
click at [360, 251] on span "CALENDLY_SCHEDULED" at bounding box center [453, 251] width 219 height 7
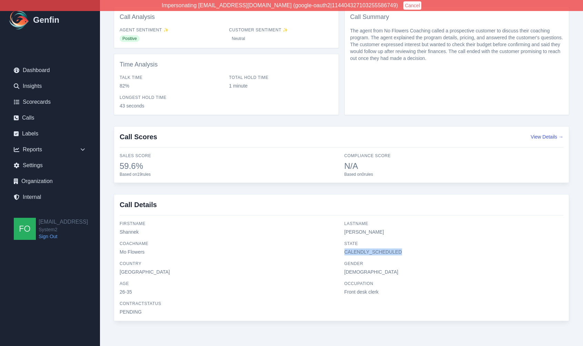
click at [359, 249] on span "CALENDLY_SCHEDULED" at bounding box center [453, 251] width 219 height 7
drag, startPoint x: 288, startPoint y: 202, endPoint x: 294, endPoint y: 205, distance: 6.8
click at [288, 202] on h3 "Call Details" at bounding box center [341, 208] width 443 height 16
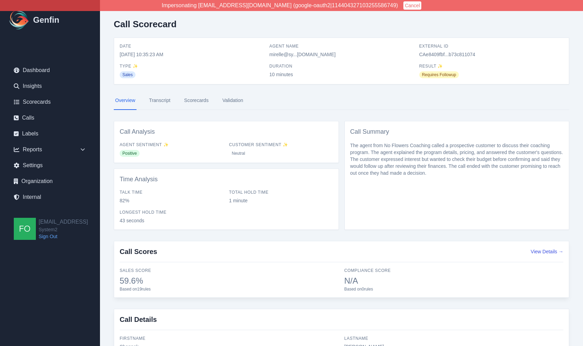
scroll to position [0, 0]
click at [45, 101] on link "Scorecards" at bounding box center [49, 102] width 83 height 14
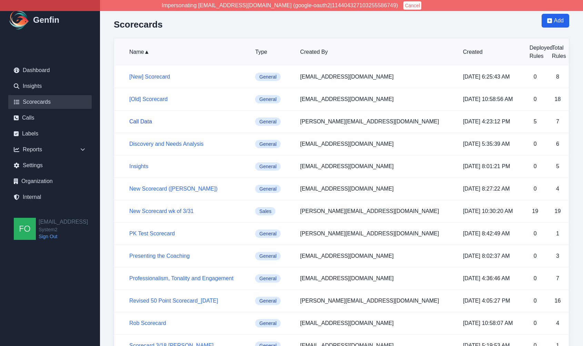
click at [142, 119] on link "Call Data" at bounding box center [140, 122] width 23 height 6
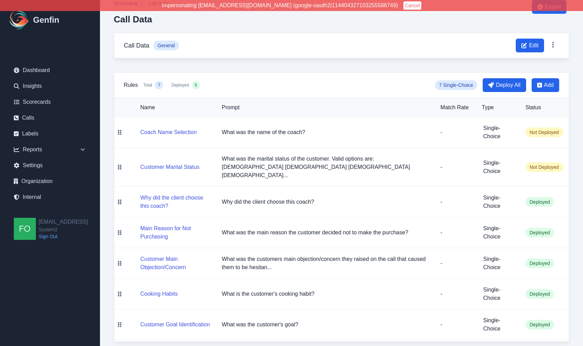
scroll to position [15, 0]
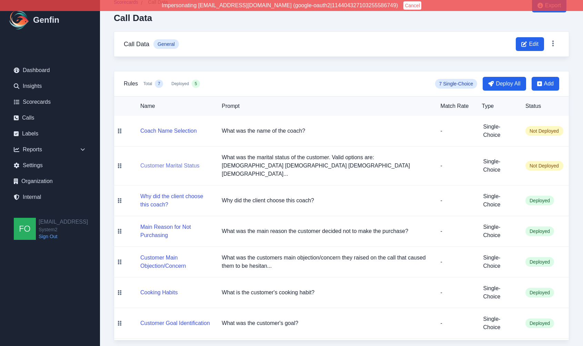
click at [182, 162] on button "Customer Marital Status" at bounding box center [169, 166] width 59 height 8
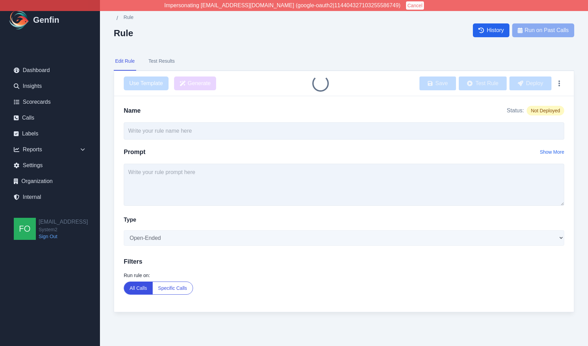
type input "Customer Marital Status"
type textarea "What was the marital status of the customer. Valid options are: Single Married …"
select select "Single-Choice"
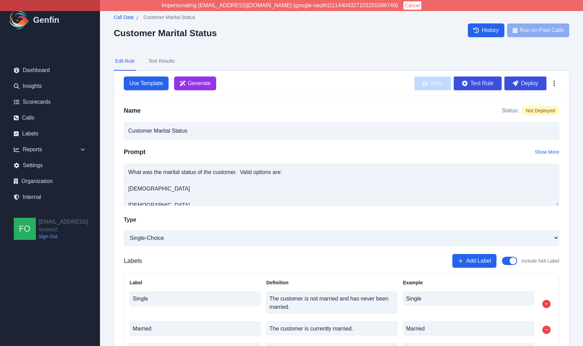
click at [131, 19] on span "Call Data" at bounding box center [124, 17] width 20 height 7
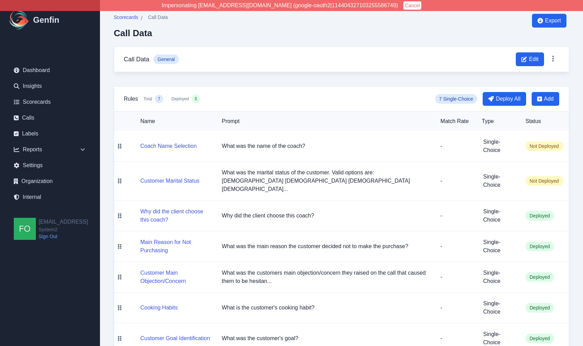
click at [113, 120] on div "Scorecards / Call Data Call Data Export Call Data General Edit Rules Total 7 De…" at bounding box center [341, 184] width 483 height 369
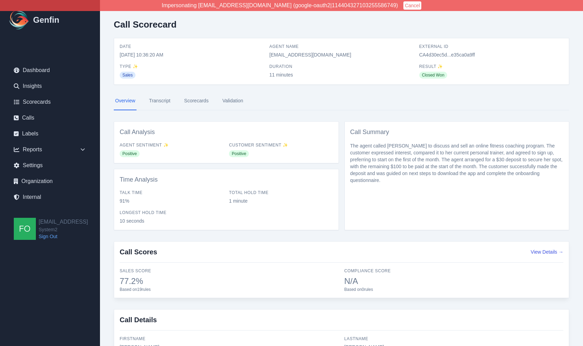
scroll to position [115, 0]
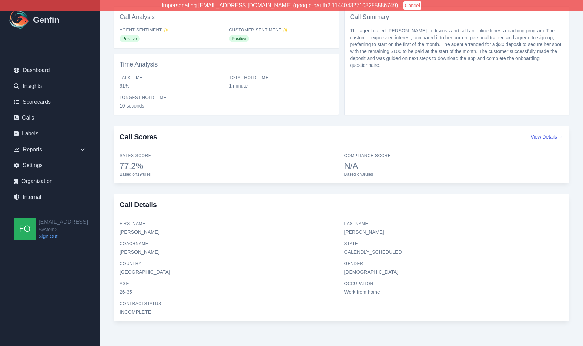
click at [363, 248] on div "state CALENDLY_SCHEDULED" at bounding box center [453, 248] width 219 height 14
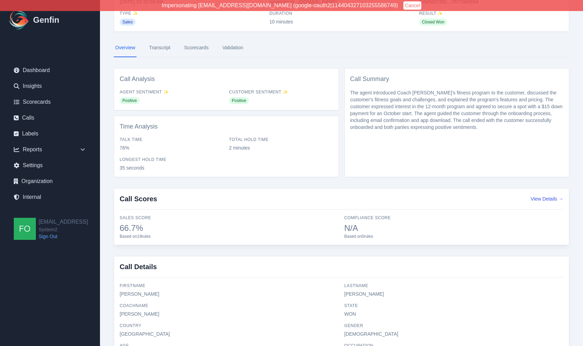
scroll to position [115, 0]
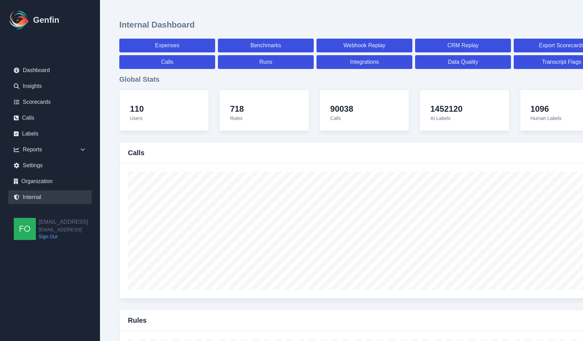
select select "paid"
select select "7"
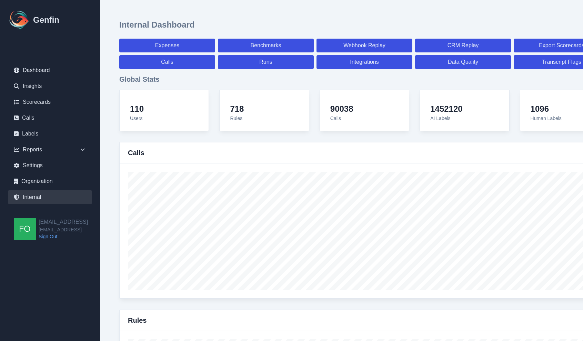
select select "paid"
select select "7"
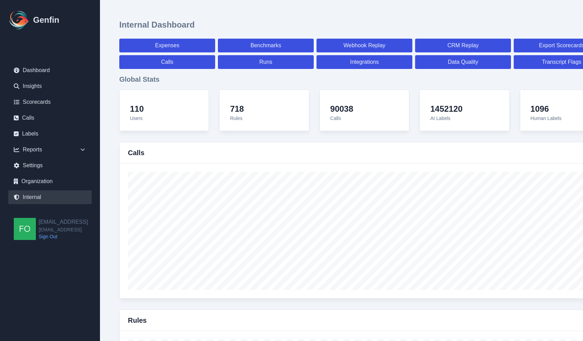
select select "7"
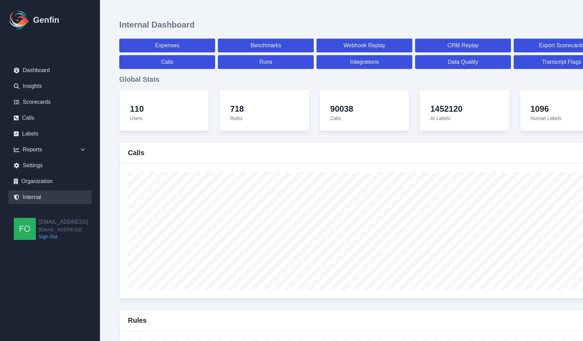
select select "7"
select select "paid"
select select "7"
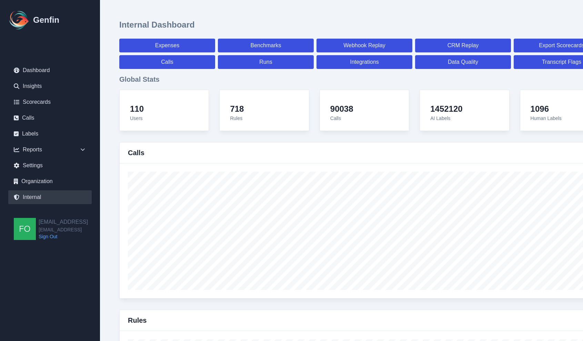
select select "7"
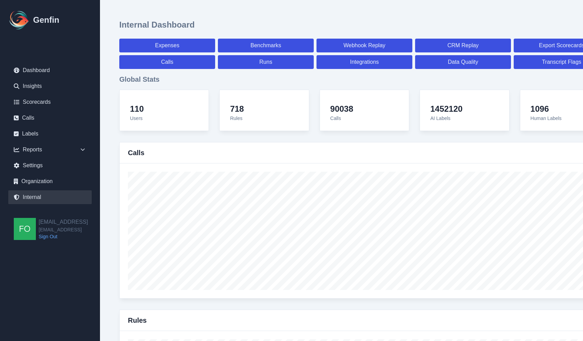
select select "7"
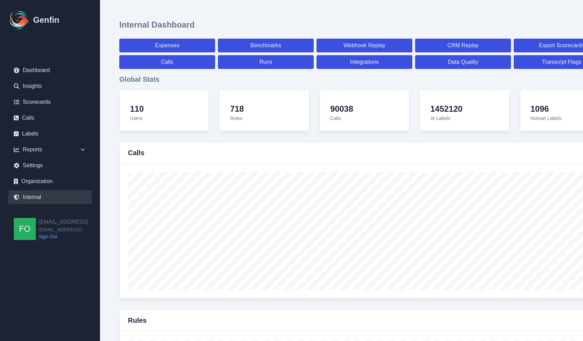
select select "paid"
select select "7"
select select "paid"
select select "7"
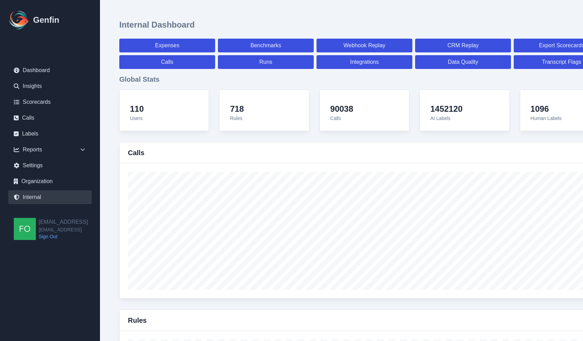
select select "paid"
select select "7"
select select "paid"
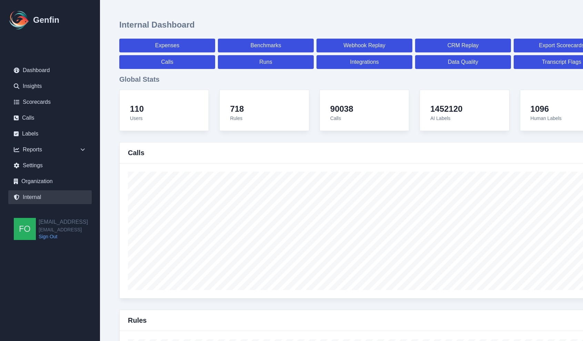
select select "7"
select select "paid"
select select "7"
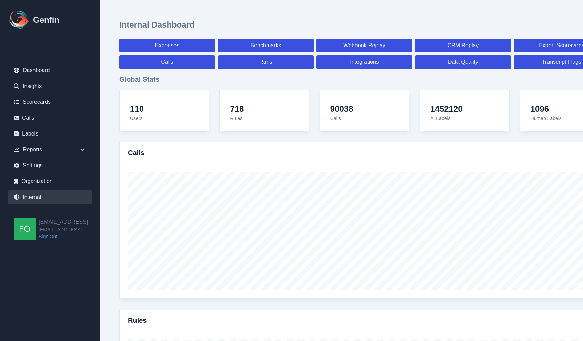
select select "7"
select select "paid"
select select "7"
select select "paid"
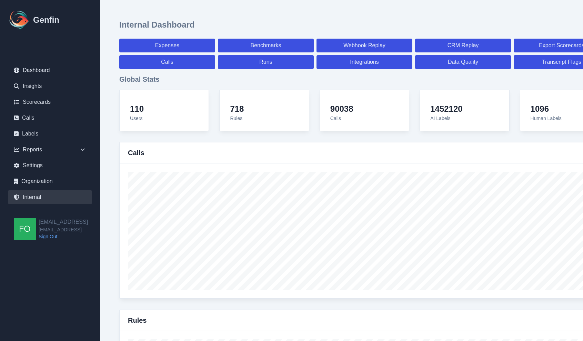
select select "7"
select select "paid"
select select "7"
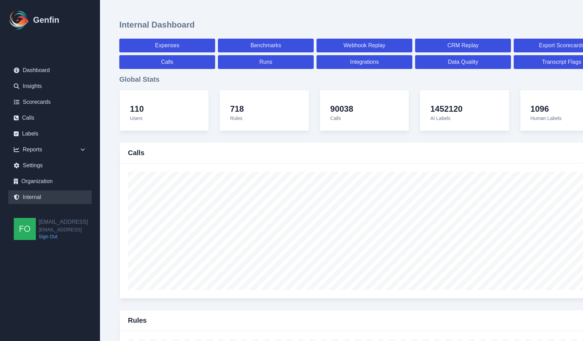
select select "7"
select select "paid"
select select "7"
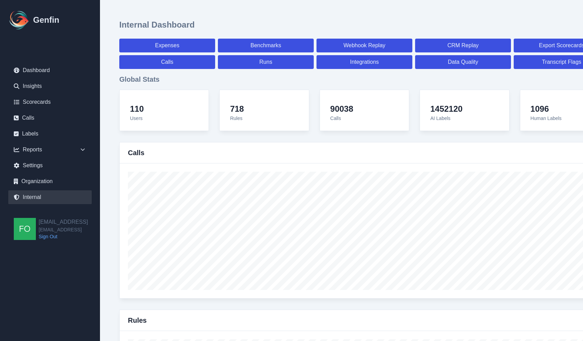
select select "7"
select select "paid"
select select "7"
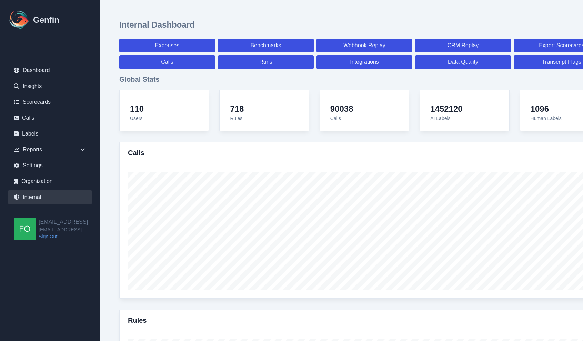
select select "7"
select select "paid"
select select "7"
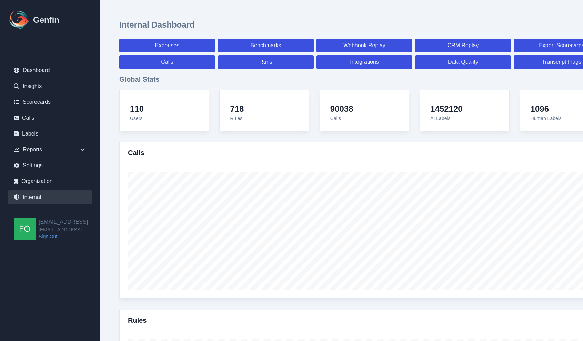
select select "7"
click at [72, 148] on div "Reports" at bounding box center [49, 150] width 83 height 14
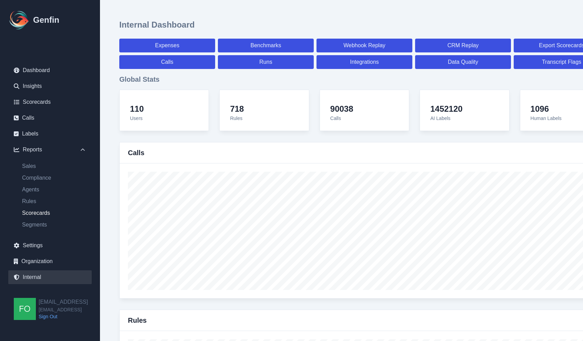
click at [41, 215] on link "Scorecards" at bounding box center [54, 213] width 75 height 8
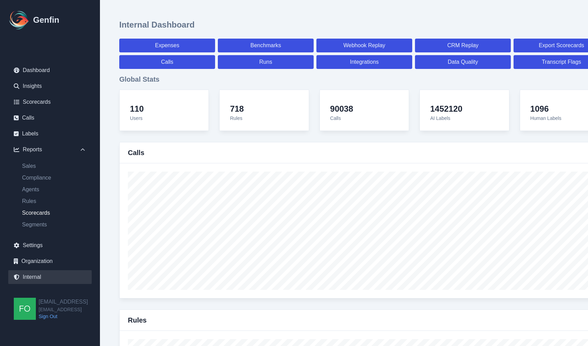
select select "14"
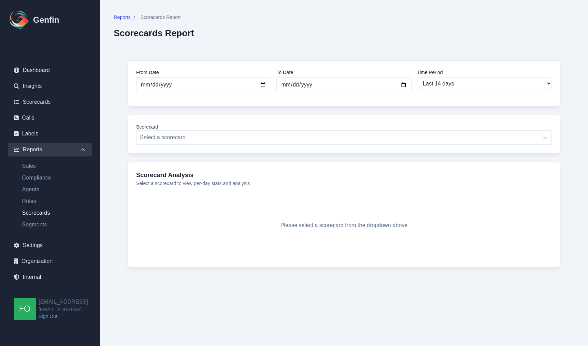
click at [112, 181] on div "Reports / Scorecards Report Scorecards Report From Date 2025-08-15 To Date 2025…" at bounding box center [344, 153] width 488 height 306
click at [197, 140] on div at bounding box center [337, 138] width 395 height 10
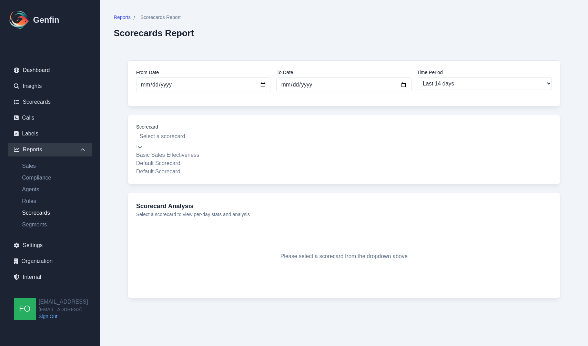
click at [114, 166] on div "From Date 2025-08-15 To Date 2025-08-29 Time Period Last 7 days Last 14 days La…" at bounding box center [344, 185] width 460 height 276
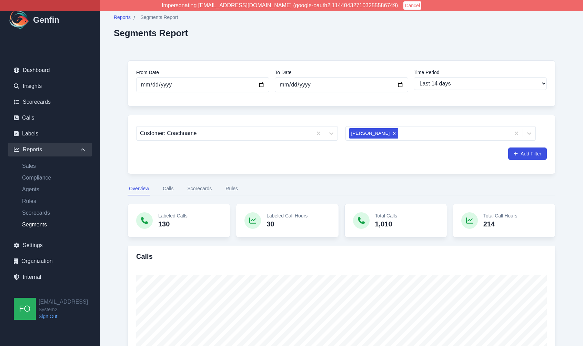
select select "14"
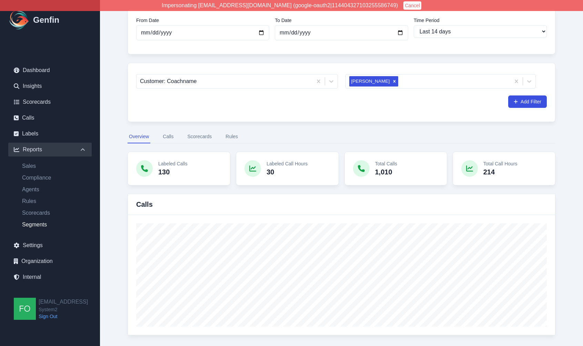
scroll to position [55, 0]
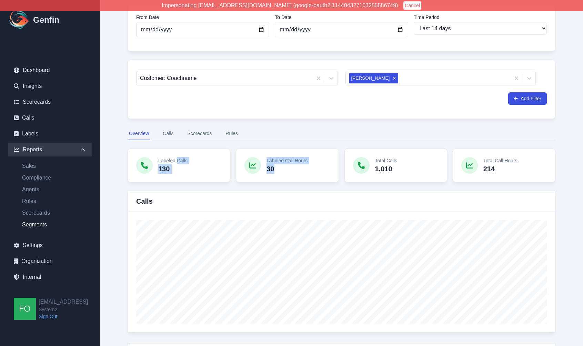
drag, startPoint x: 176, startPoint y: 159, endPoint x: 300, endPoint y: 173, distance: 124.4
click at [300, 173] on div "Labeled Calls 130 Labeled Call Hours 30 Total Calls 1,010 Total Call Hours 214" at bounding box center [340, 165] width 427 height 34
click at [310, 171] on div "Labeled Call Hours 30" at bounding box center [287, 165] width 103 height 34
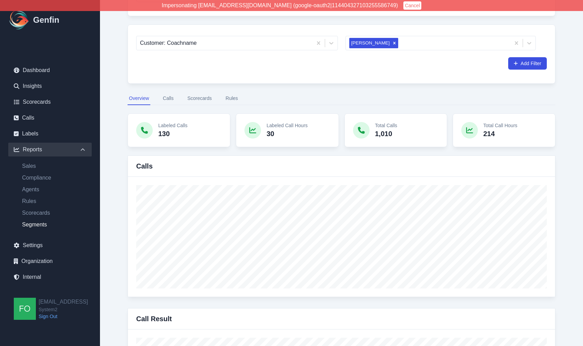
scroll to position [96, 0]
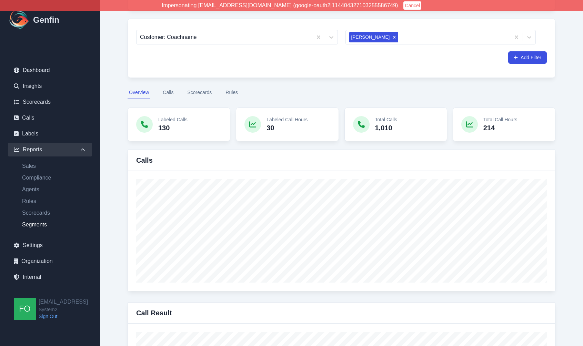
click at [169, 91] on button "Calls" at bounding box center [167, 92] width 13 height 13
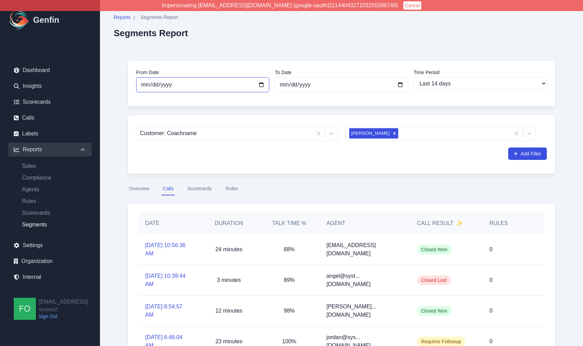
click at [261, 83] on input "[DATE]" at bounding box center [202, 84] width 133 height 15
click at [285, 132] on div at bounding box center [224, 133] width 169 height 10
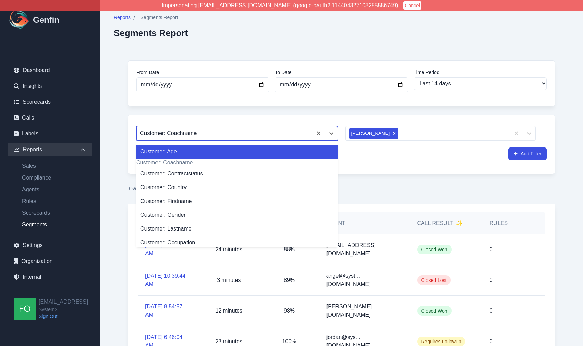
click at [336, 110] on div "From Date 2025-08-15 To Date 2025-08-29 Time Period Last 7 days Last 14 days La…" at bounding box center [341, 318] width 455 height 542
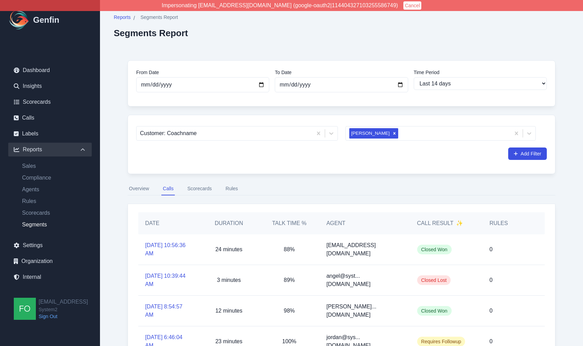
click at [218, 171] on div "Customer: Coachname Taliyah Dozier Add Filter" at bounding box center [340, 144] width 427 height 59
click at [203, 188] on button "Scorecards" at bounding box center [199, 188] width 27 height 13
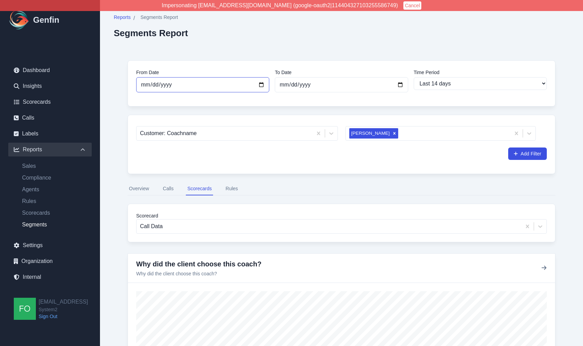
click at [259, 85] on input "2025-08-15" at bounding box center [202, 84] width 133 height 15
click at [401, 81] on input "2025-08-29" at bounding box center [341, 84] width 133 height 15
click at [399, 83] on input "2025-08-29" at bounding box center [341, 84] width 133 height 15
type input "2025-08-15"
select select "custom"
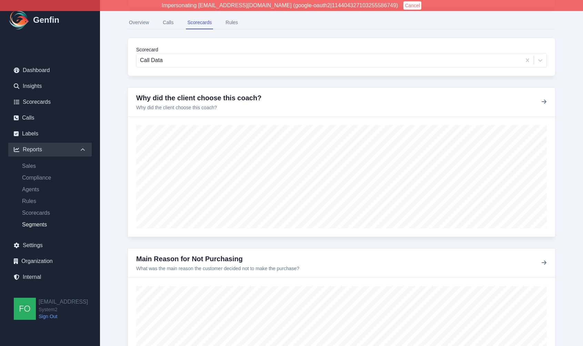
scroll to position [168, 0]
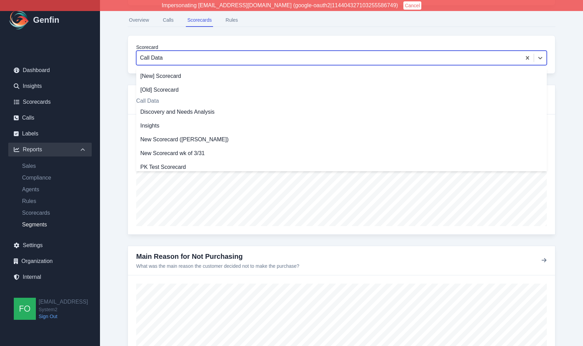
drag, startPoint x: 262, startPoint y: 64, endPoint x: 269, endPoint y: 58, distance: 9.3
click at [262, 64] on div "Call Data" at bounding box center [341, 58] width 410 height 14
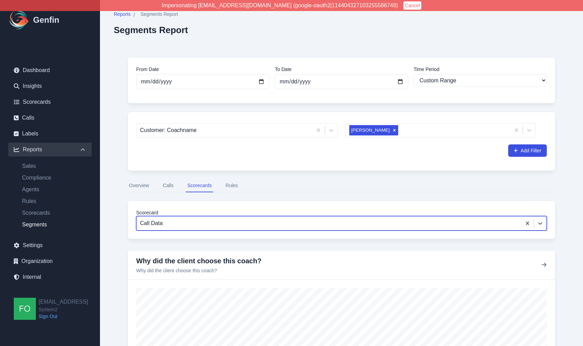
scroll to position [0, 0]
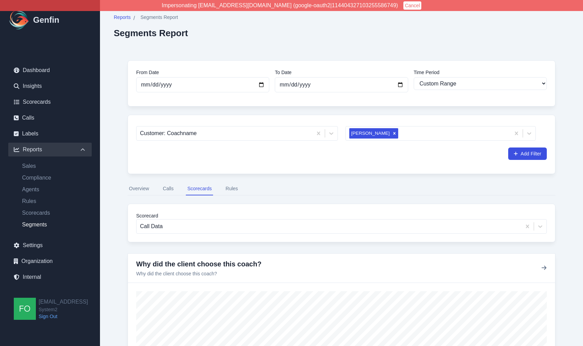
click at [140, 189] on button "Overview" at bounding box center [138, 188] width 23 height 13
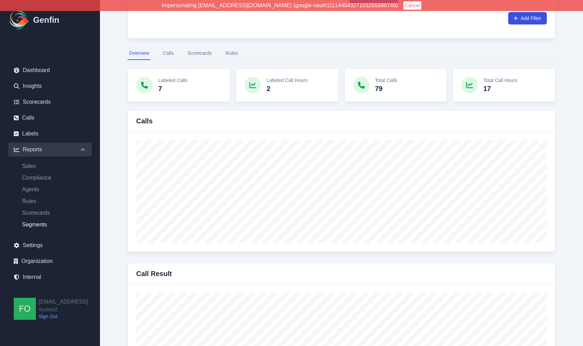
scroll to position [166, 0]
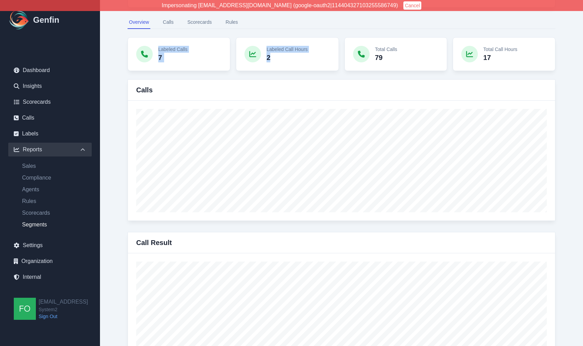
drag, startPoint x: 156, startPoint y: 45, endPoint x: 311, endPoint y: 60, distance: 155.0
click at [311, 60] on div "Labeled Calls 7 Labeled Call Hours 2 Total Calls 79 Total Call Hours 17" at bounding box center [340, 54] width 427 height 34
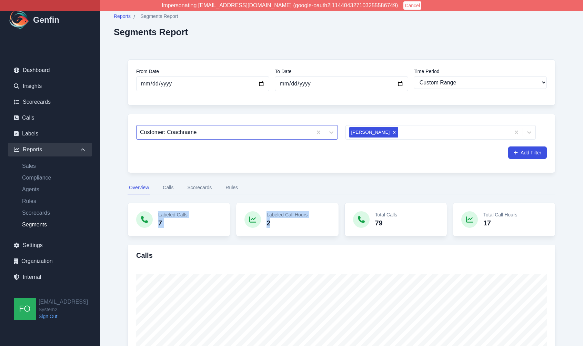
scroll to position [1, 0]
click at [205, 187] on button "Scorecards" at bounding box center [199, 187] width 27 height 13
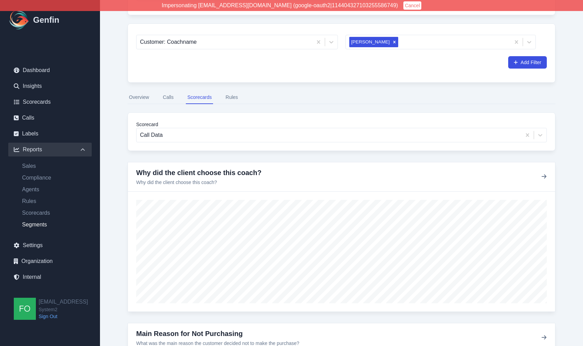
scroll to position [87, 0]
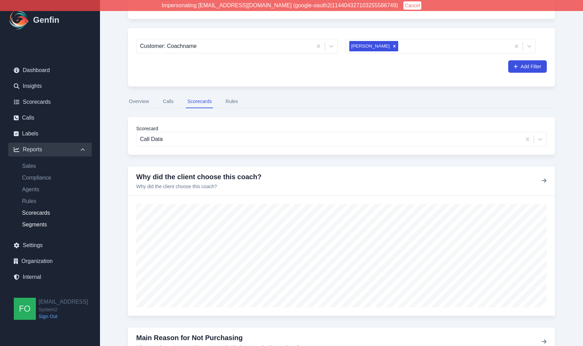
click at [41, 213] on link "Scorecards" at bounding box center [54, 213] width 75 height 8
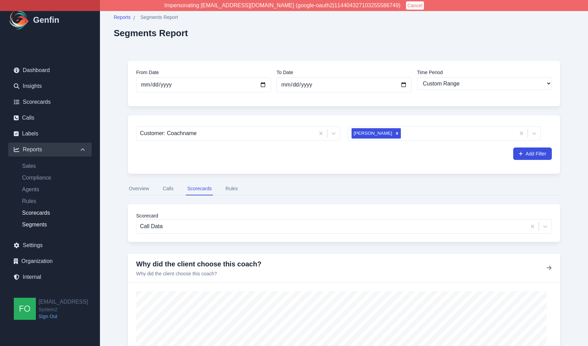
select select "14"
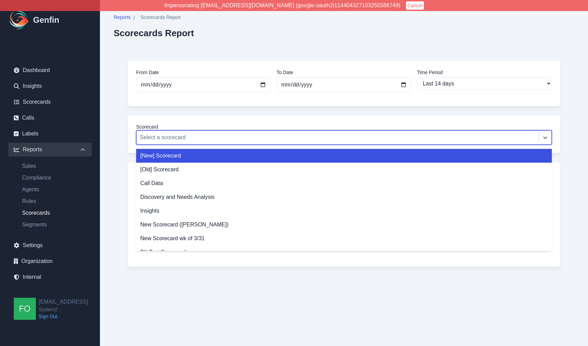
click at [185, 136] on div at bounding box center [337, 138] width 395 height 10
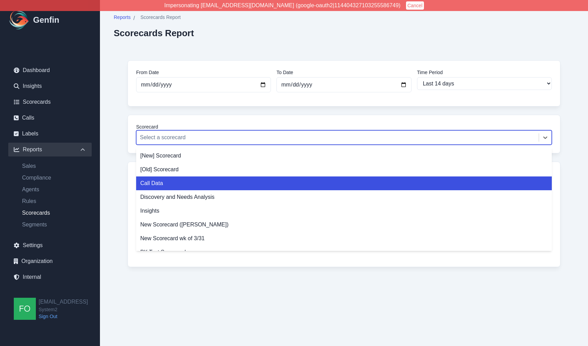
click at [175, 183] on div "Call Data" at bounding box center [343, 183] width 415 height 14
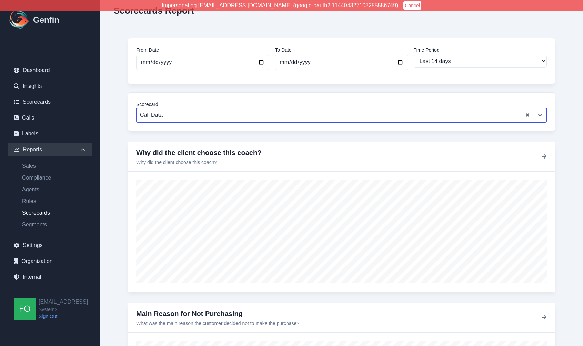
scroll to position [22, 0]
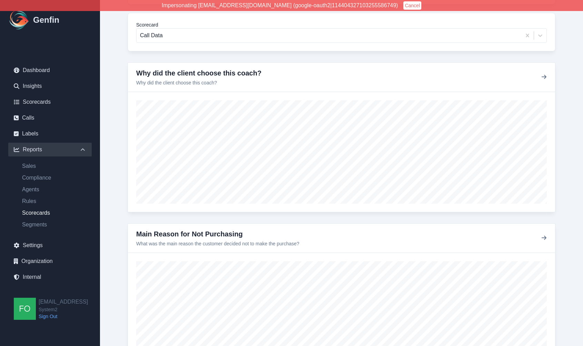
scroll to position [104, 0]
